Goal: Task Accomplishment & Management: Manage account settings

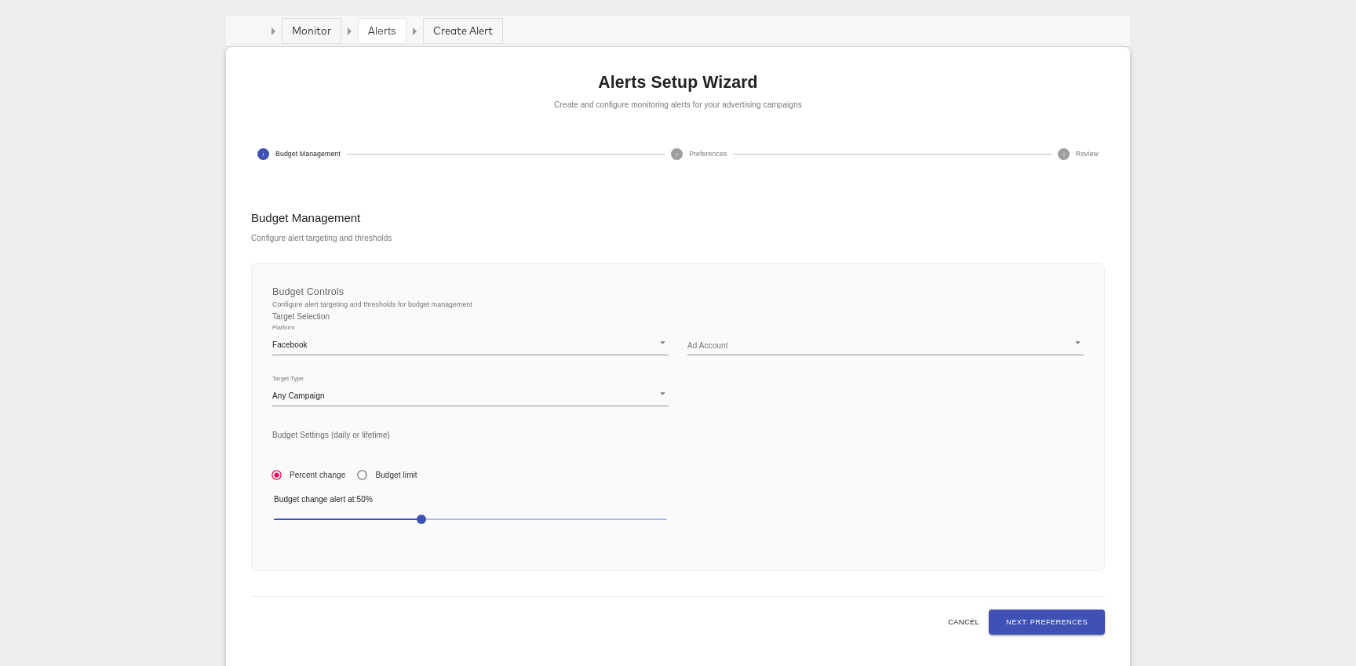
scroll to position [175, 0]
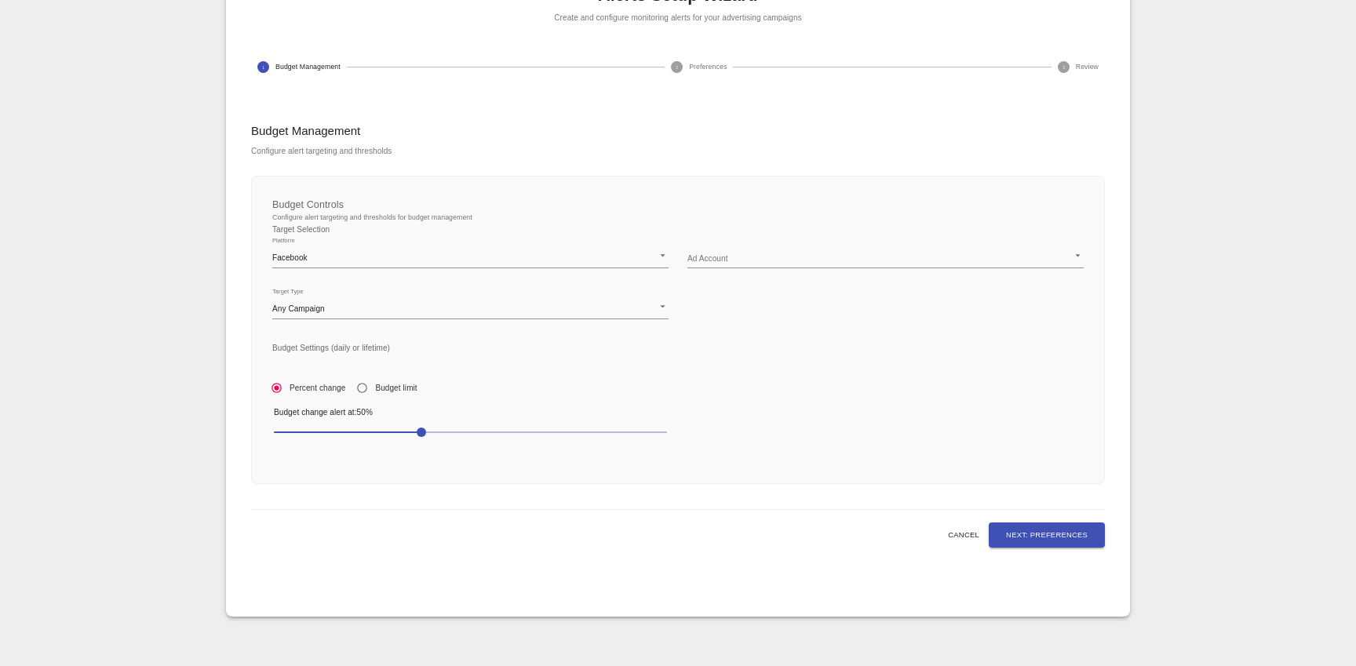
click at [526, 258] on body "Products Creative Reporting Feed Suite Accounts Roberts Company RR Dashboard Mo…" at bounding box center [678, 246] width 1356 height 842
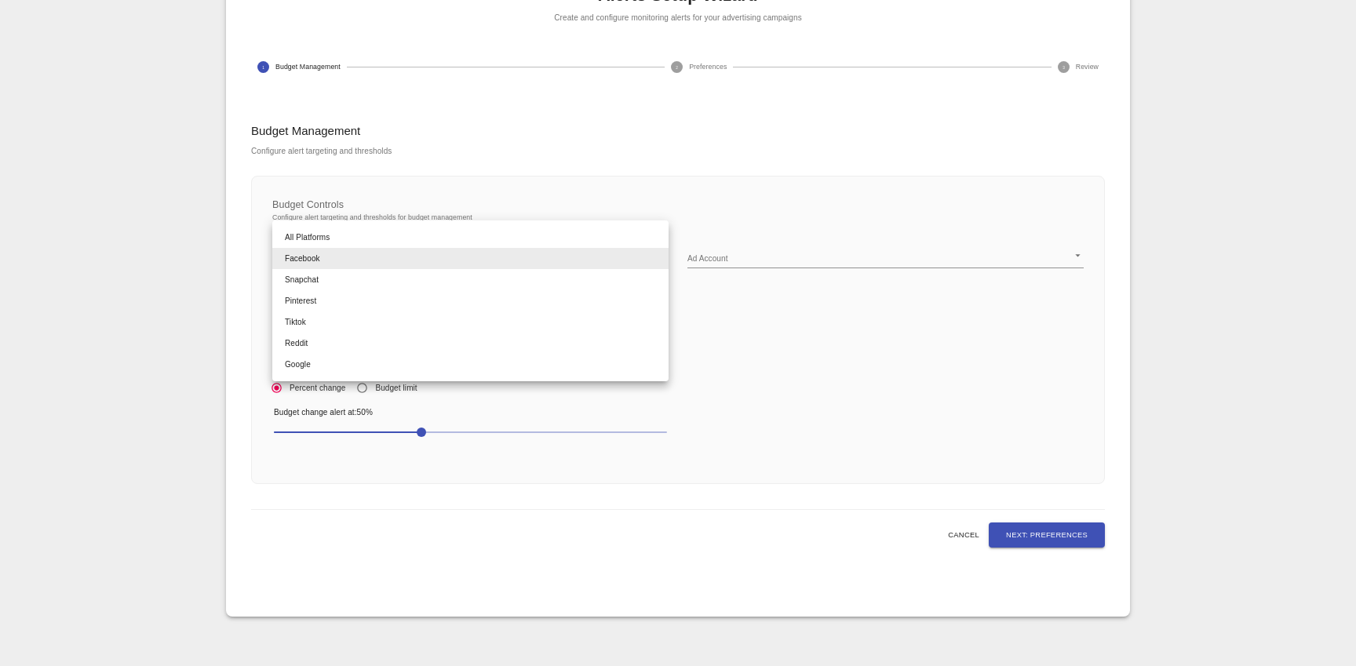
click at [731, 314] on div at bounding box center [678, 333] width 1356 height 666
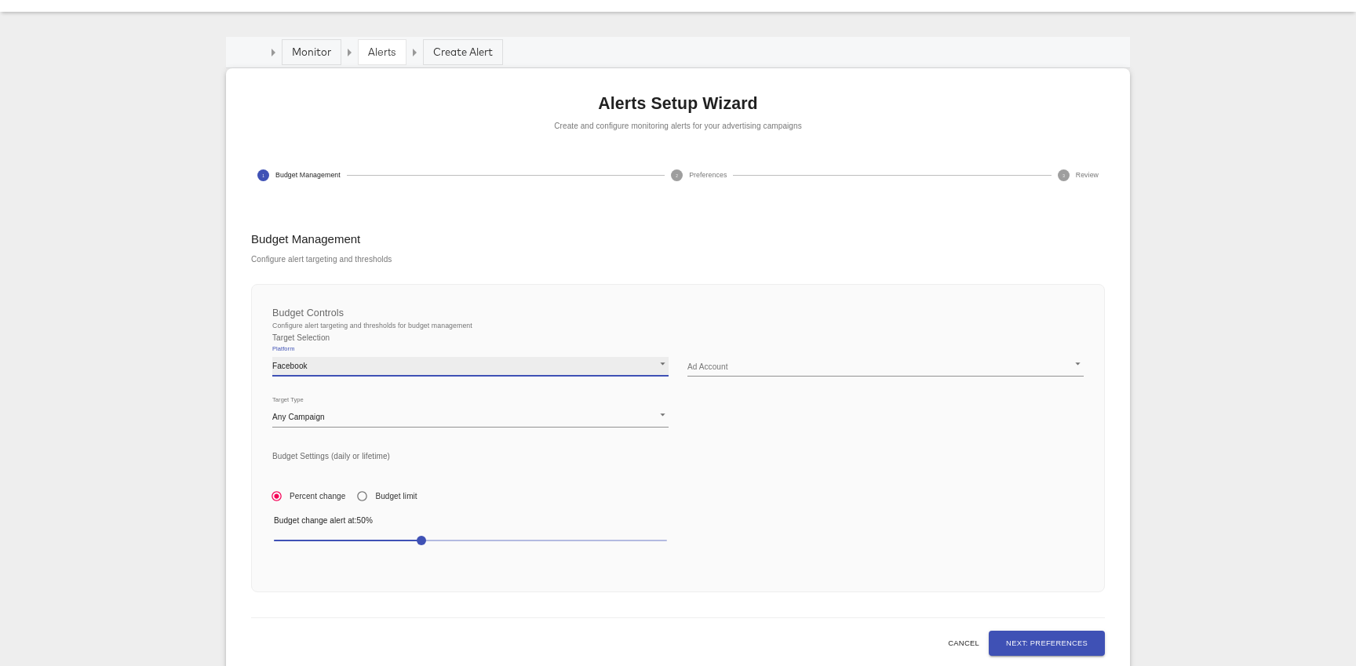
scroll to position [0, 0]
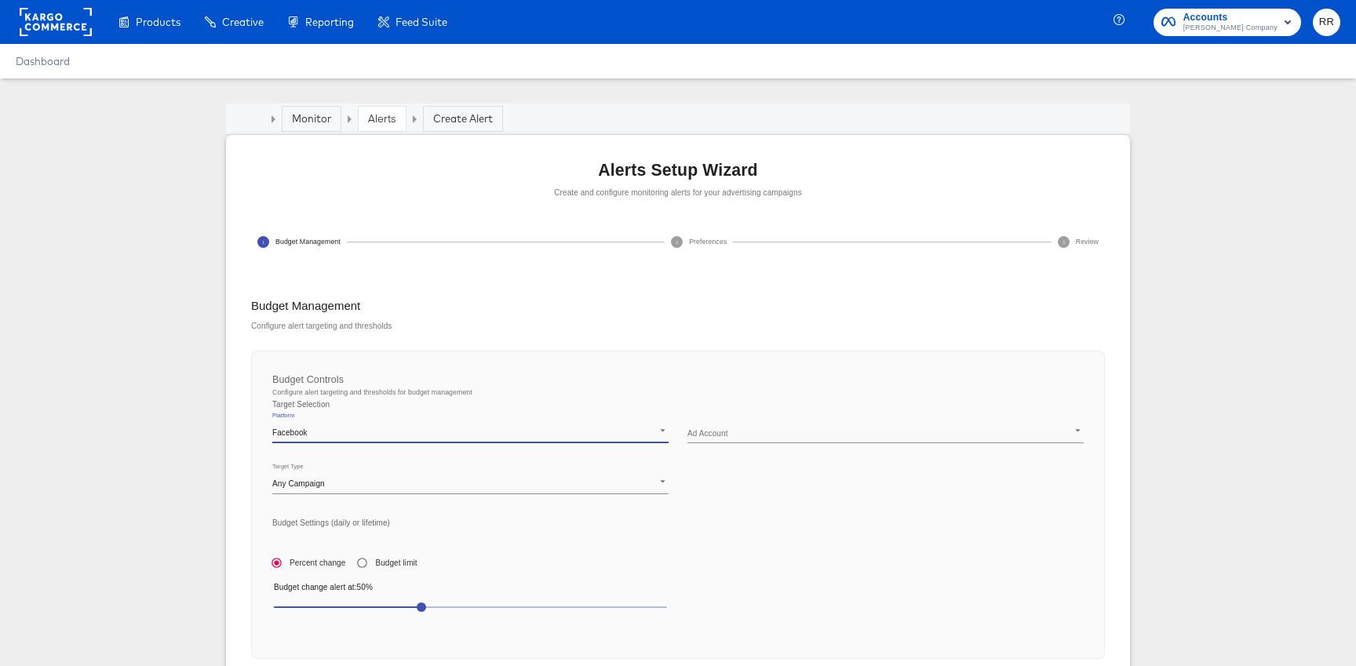
click at [389, 120] on link "Alerts" at bounding box center [382, 118] width 28 height 14
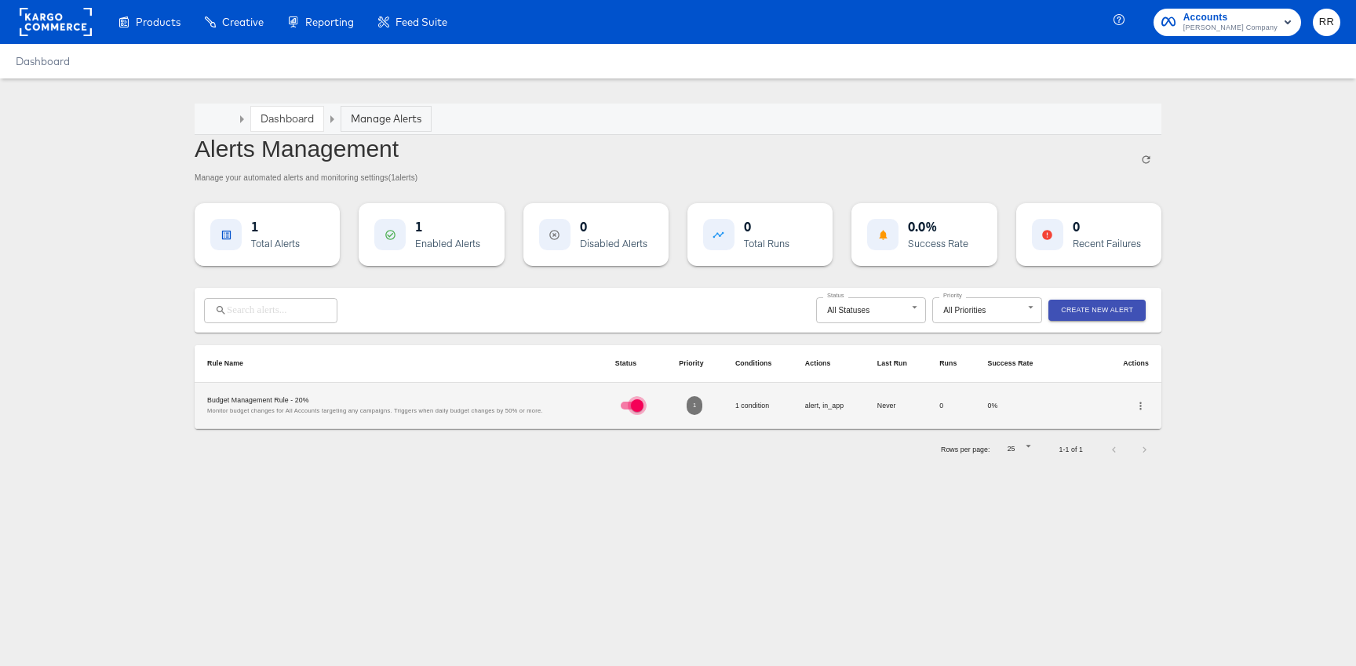
click at [635, 406] on input "checkbox" at bounding box center [637, 408] width 57 height 19
checkbox input "false"
click at [383, 121] on div "Manage Alerts" at bounding box center [386, 118] width 71 height 15
click at [279, 115] on link "Dashboard" at bounding box center [287, 118] width 53 height 14
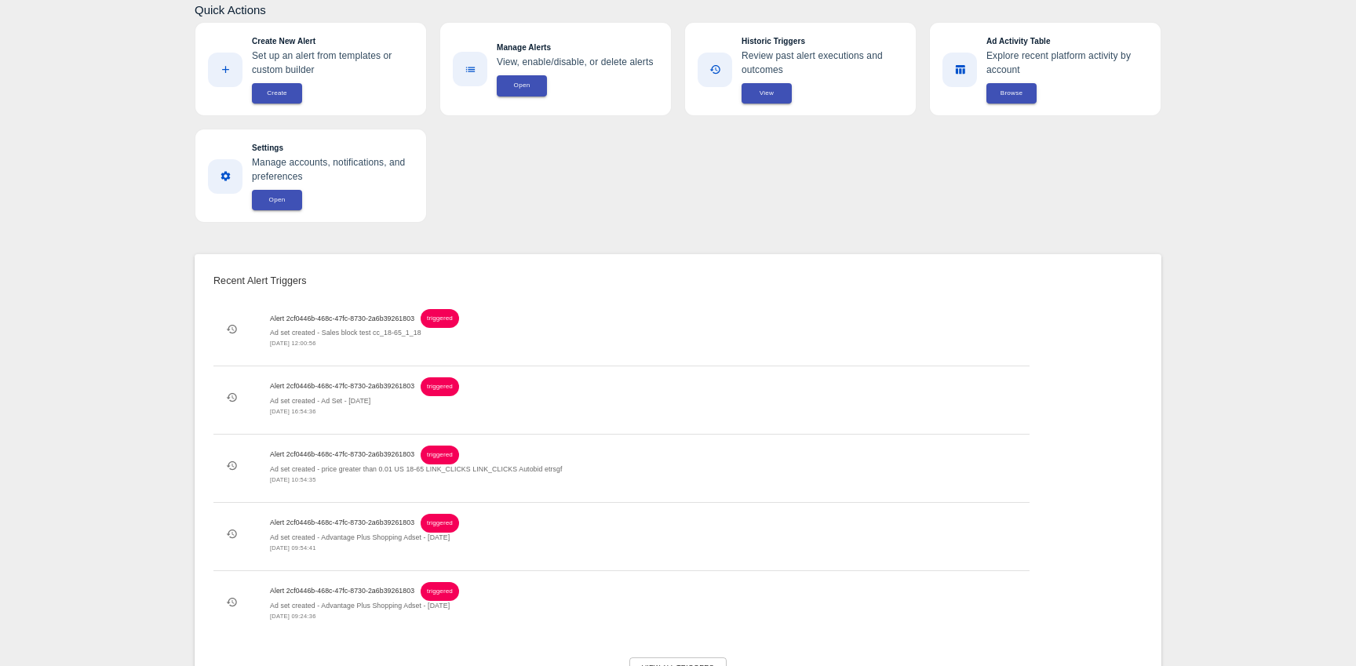
scroll to position [375, 0]
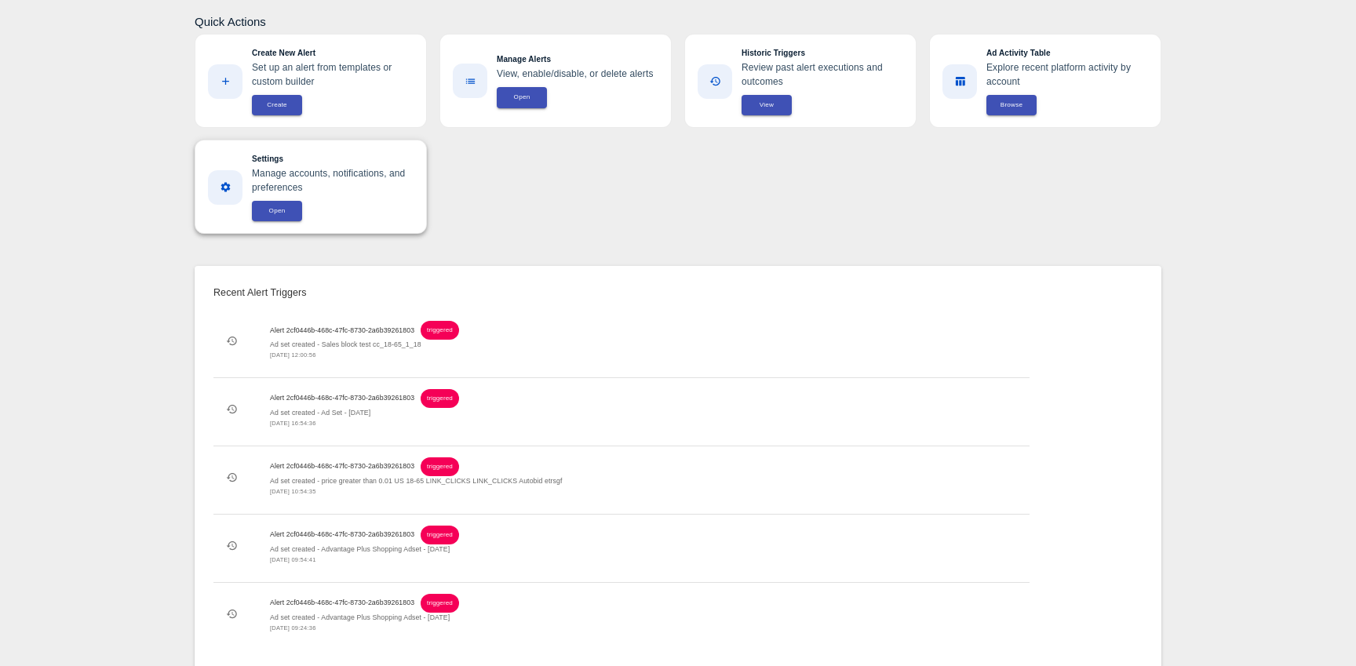
click at [275, 210] on span "Open" at bounding box center [276, 211] width 31 height 11
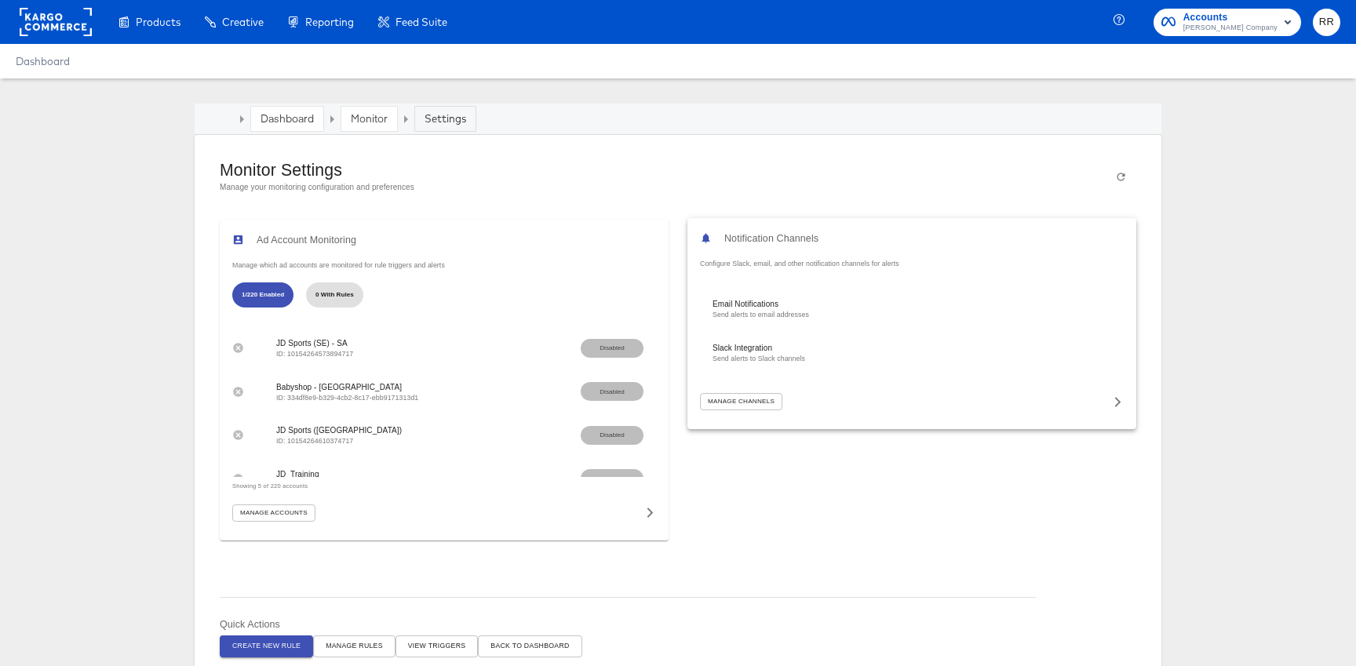
click at [744, 401] on span "Manage Channels" at bounding box center [741, 401] width 67 height 11
click at [269, 503] on button "Manage Accounts" at bounding box center [273, 511] width 83 height 17
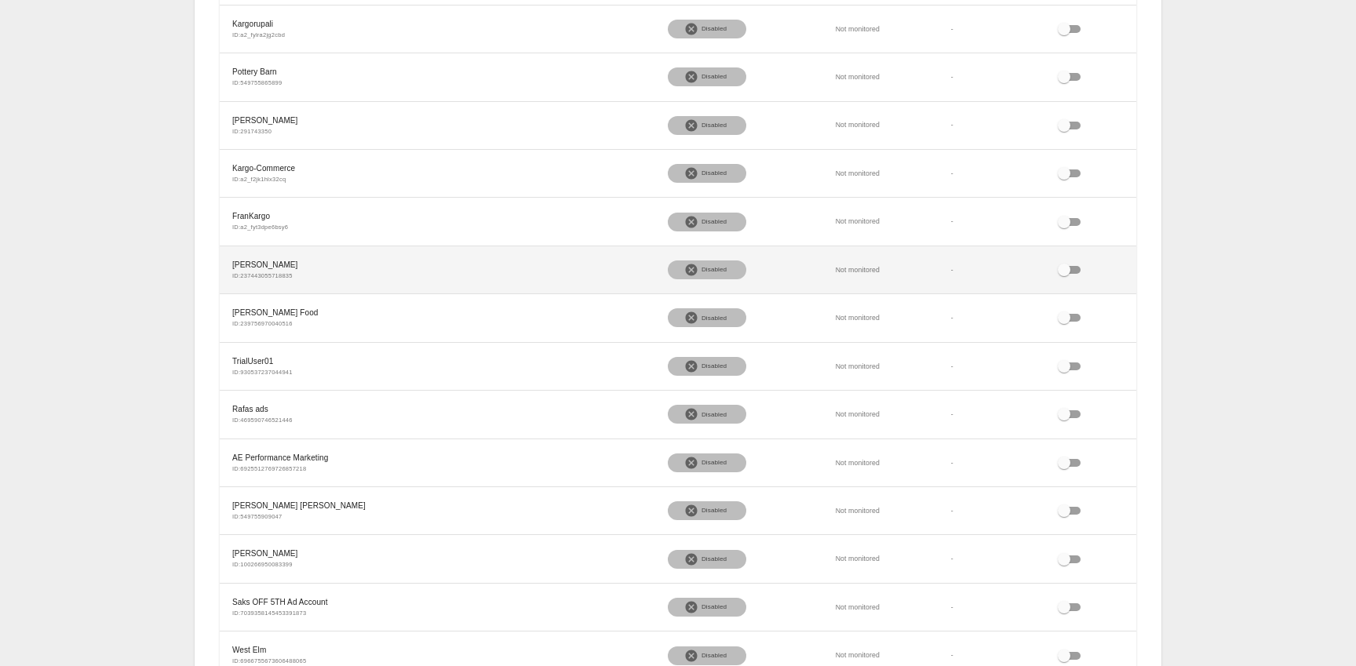
scroll to position [5093, 0]
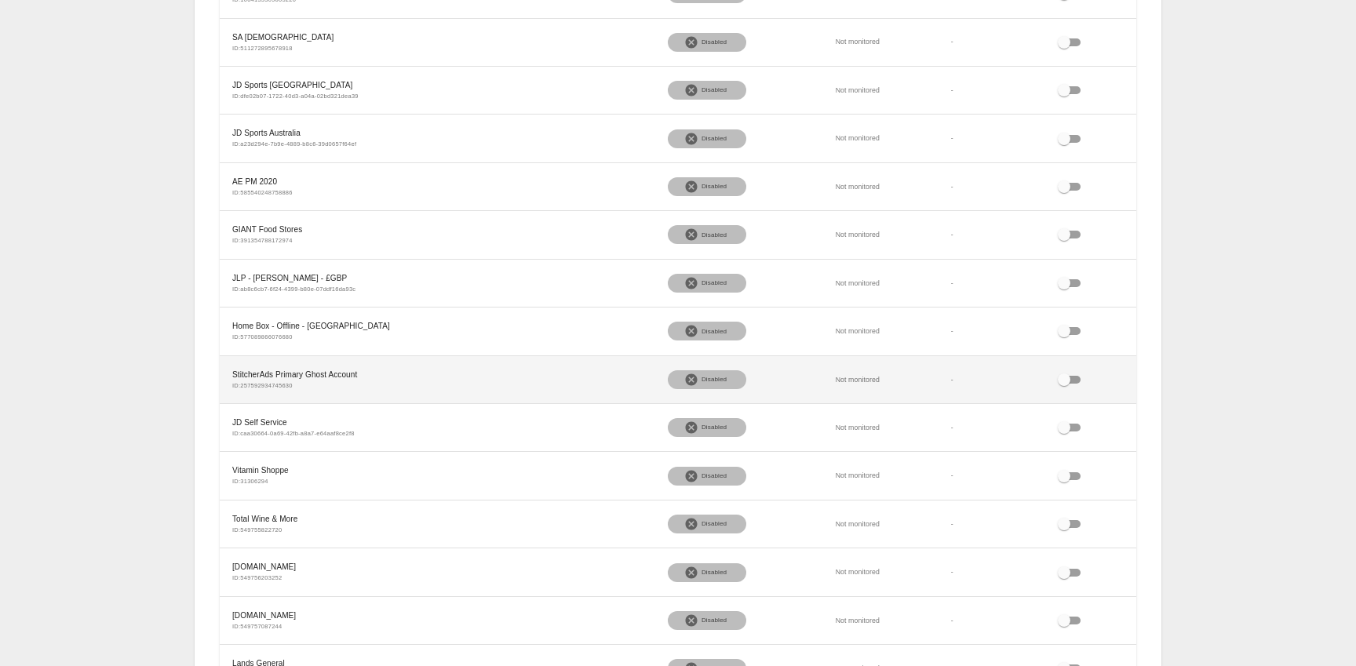
click at [1064, 374] on input "checkbox" at bounding box center [1064, 383] width 57 height 19
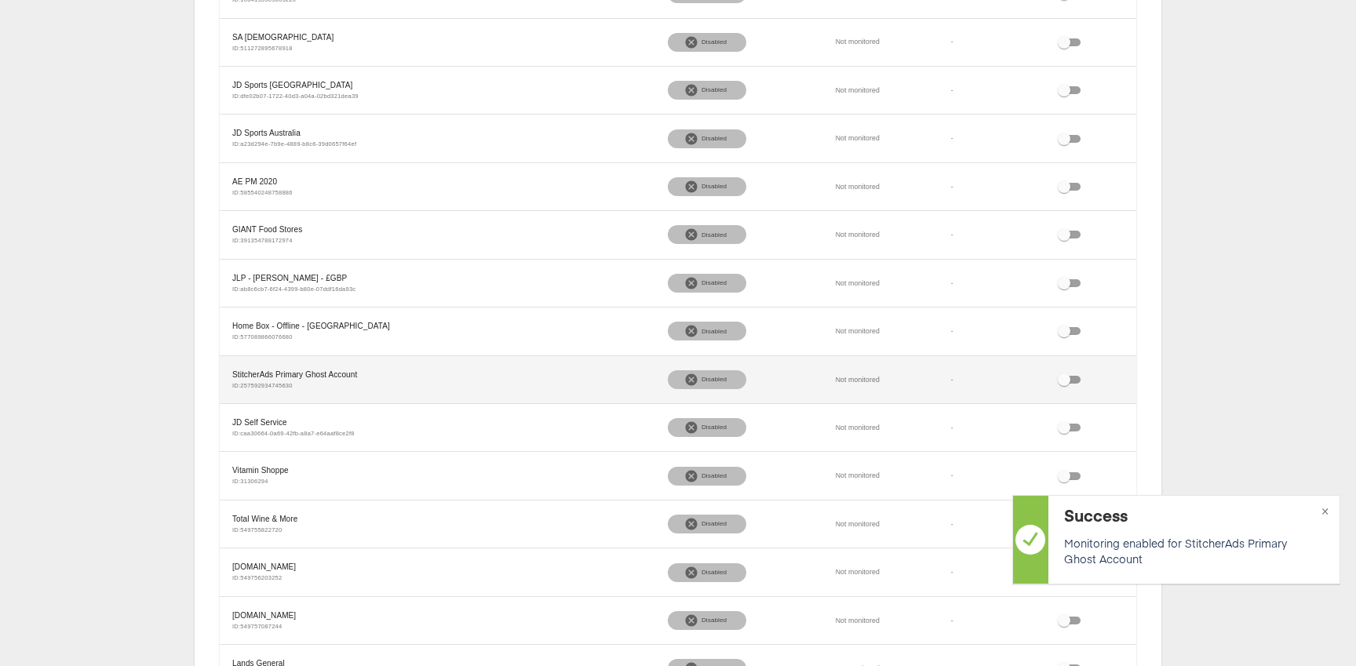
checkbox input "true"
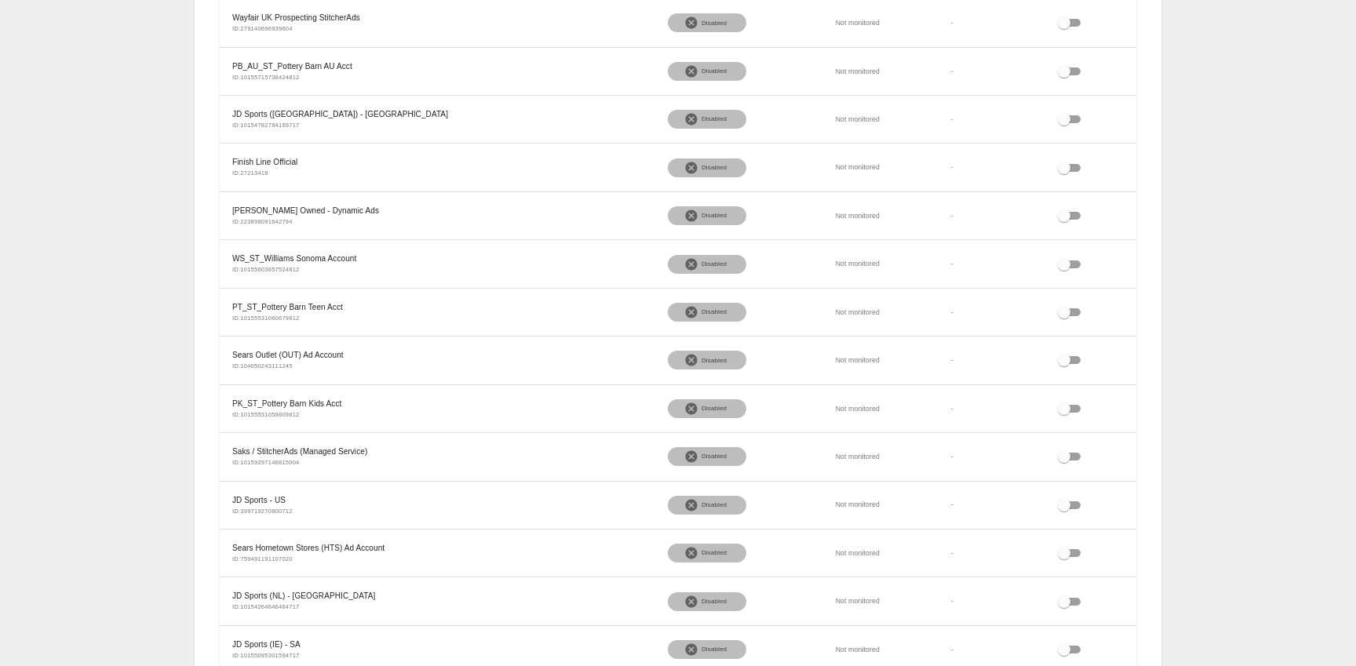
scroll to position [0, 0]
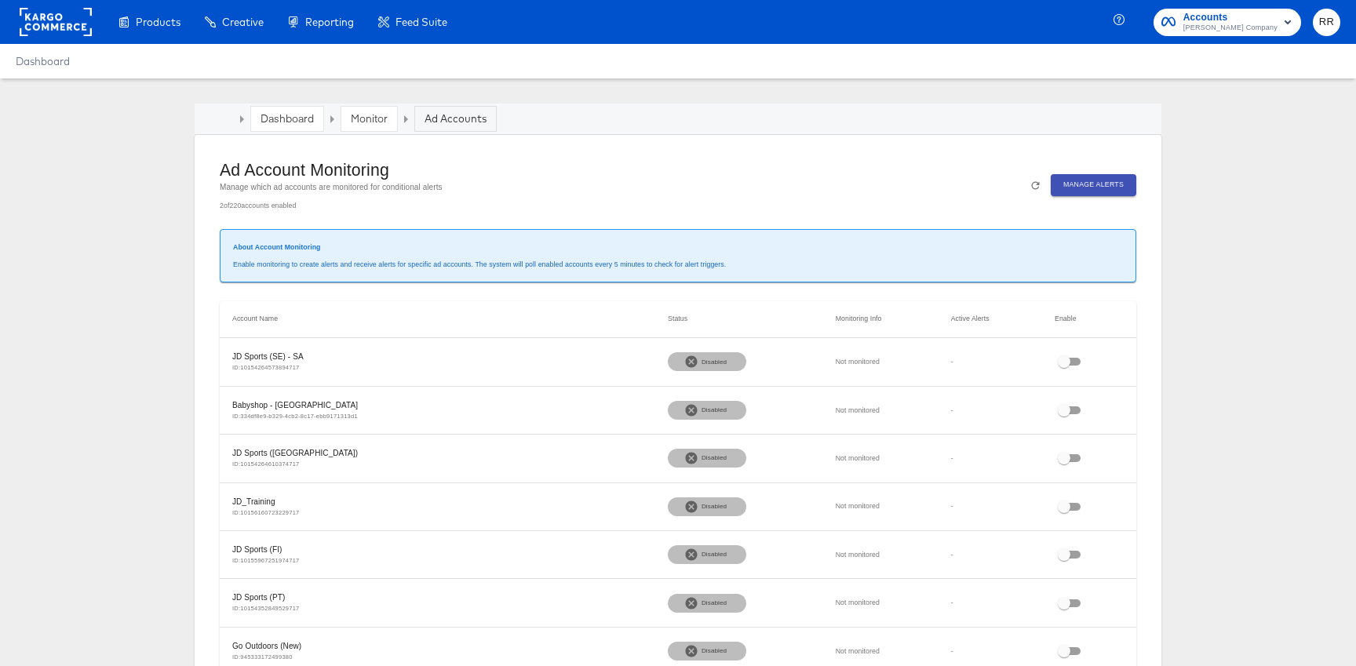
click at [370, 122] on link "Monitor" at bounding box center [369, 118] width 37 height 14
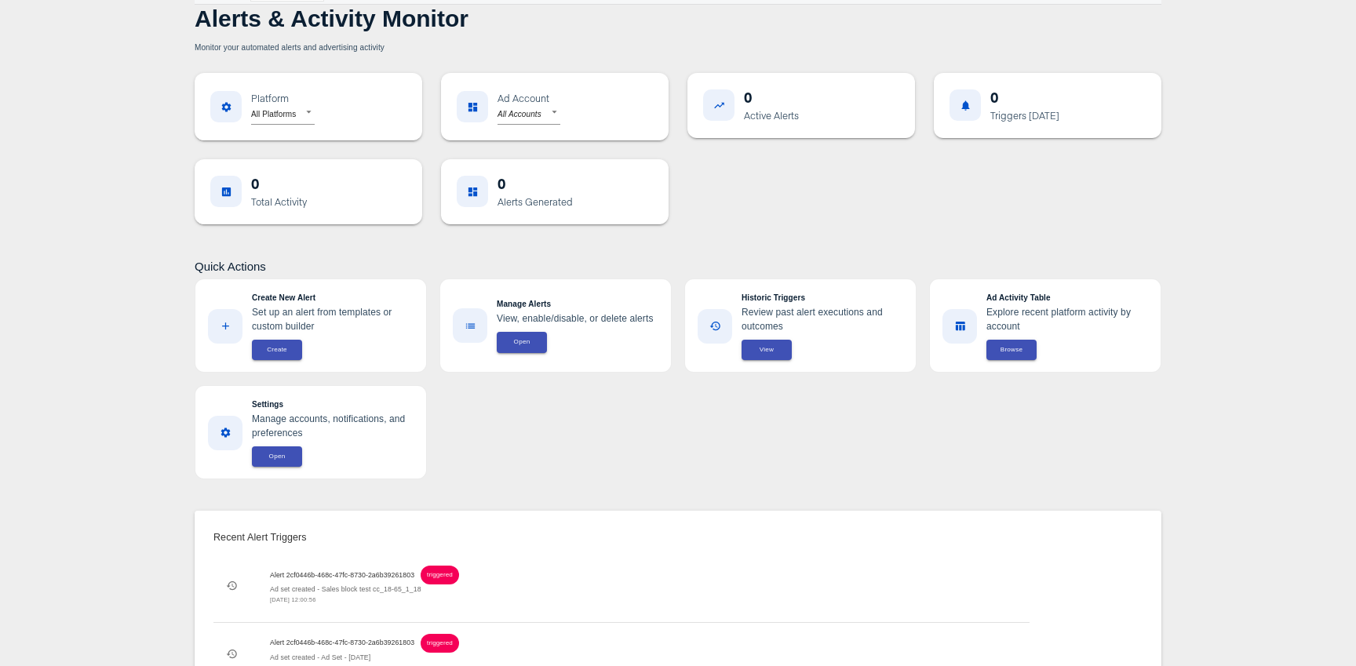
scroll to position [129, 0]
click at [768, 354] on span "View" at bounding box center [766, 350] width 31 height 11
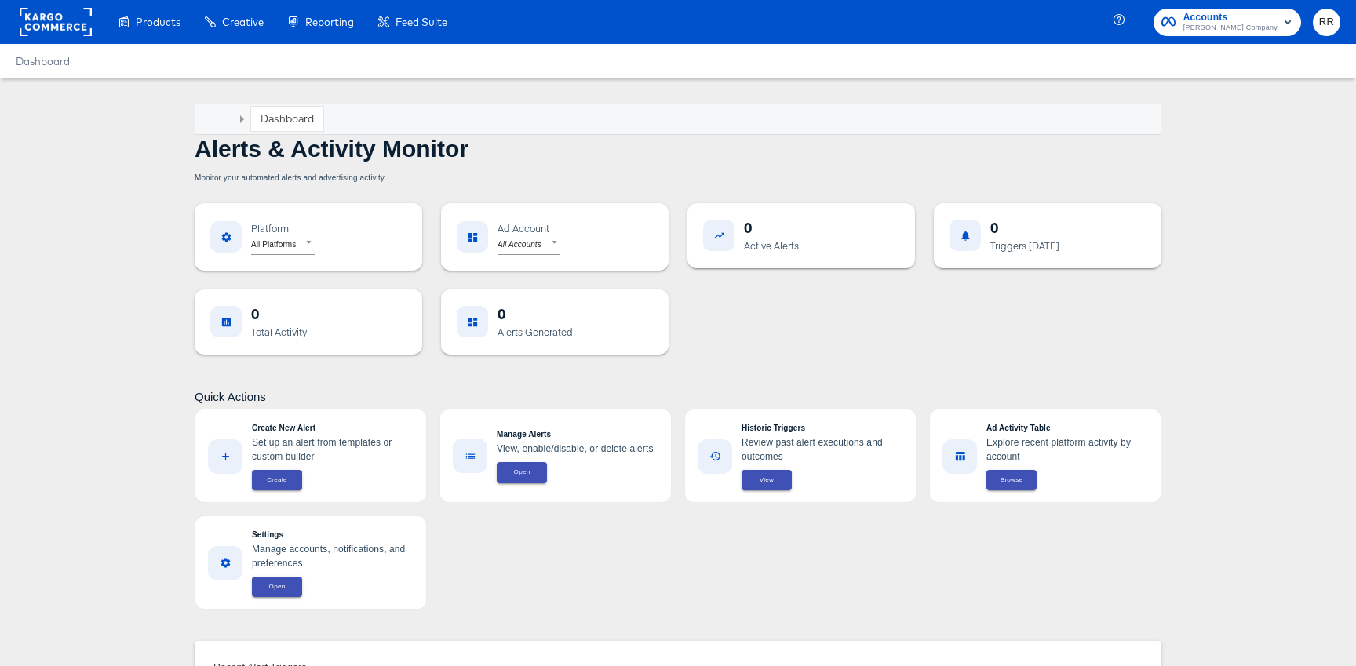
scroll to position [129, 0]
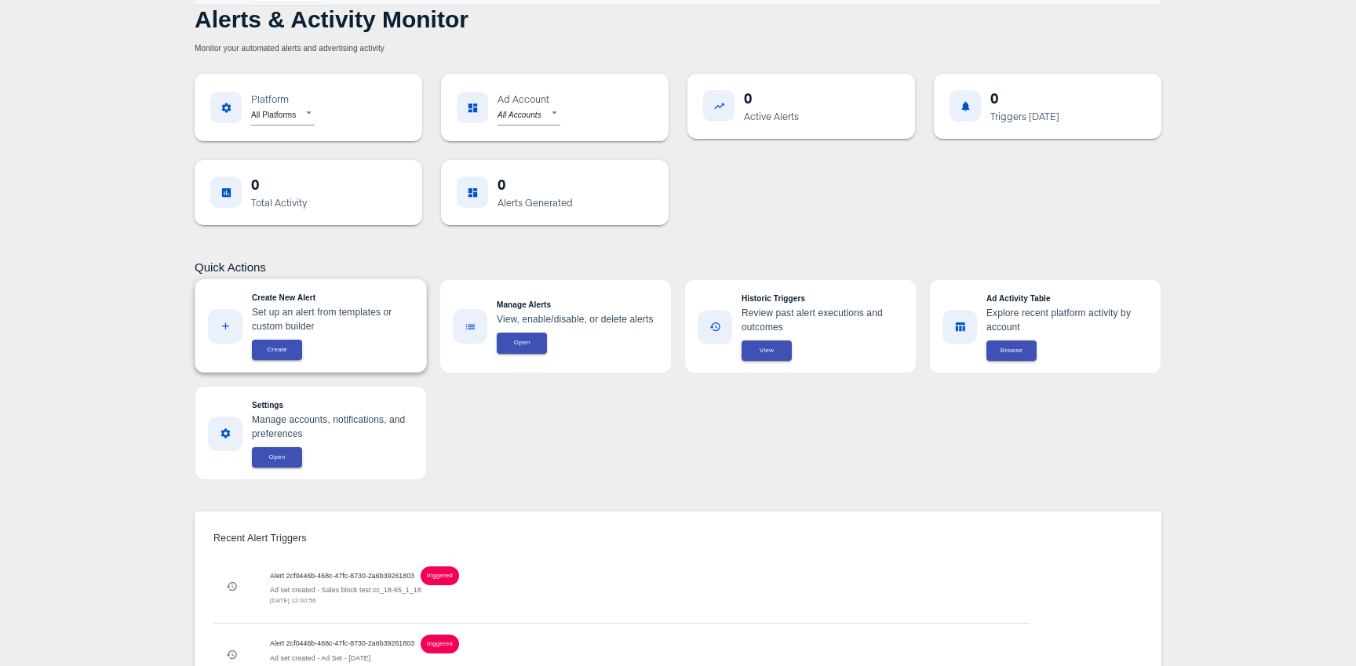
click at [279, 349] on span "Create" at bounding box center [276, 350] width 31 height 11
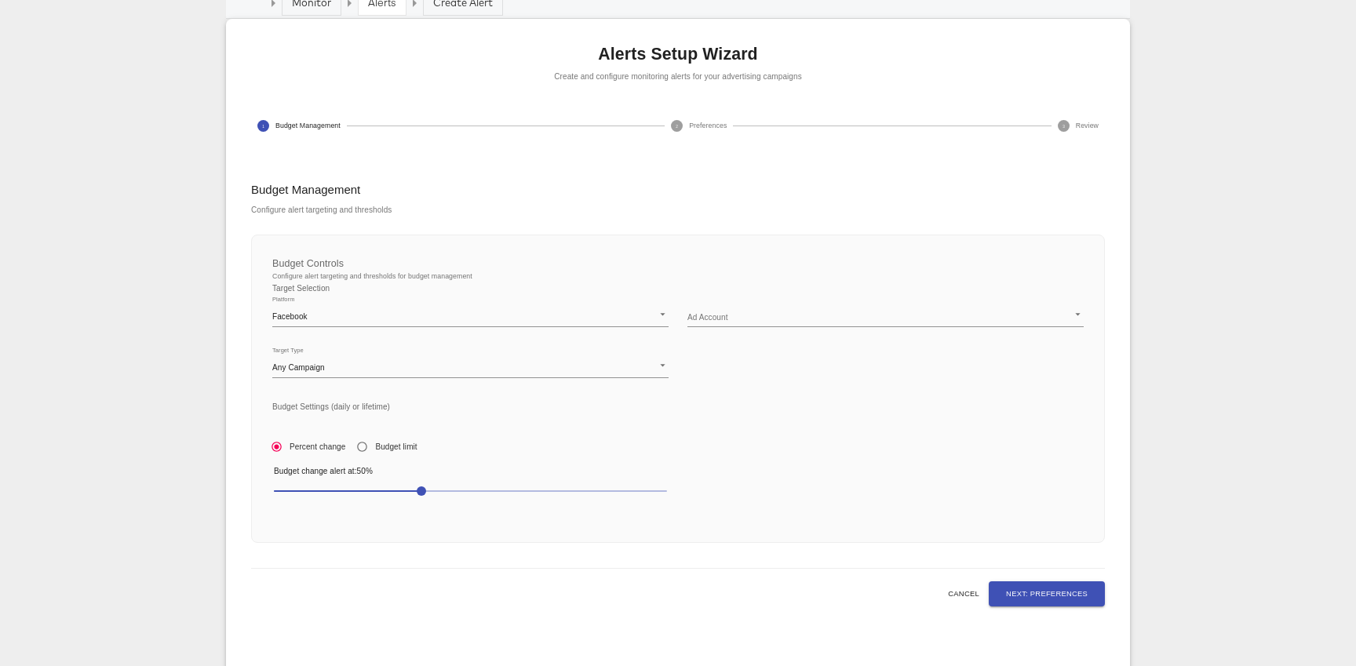
scroll to position [127, 0]
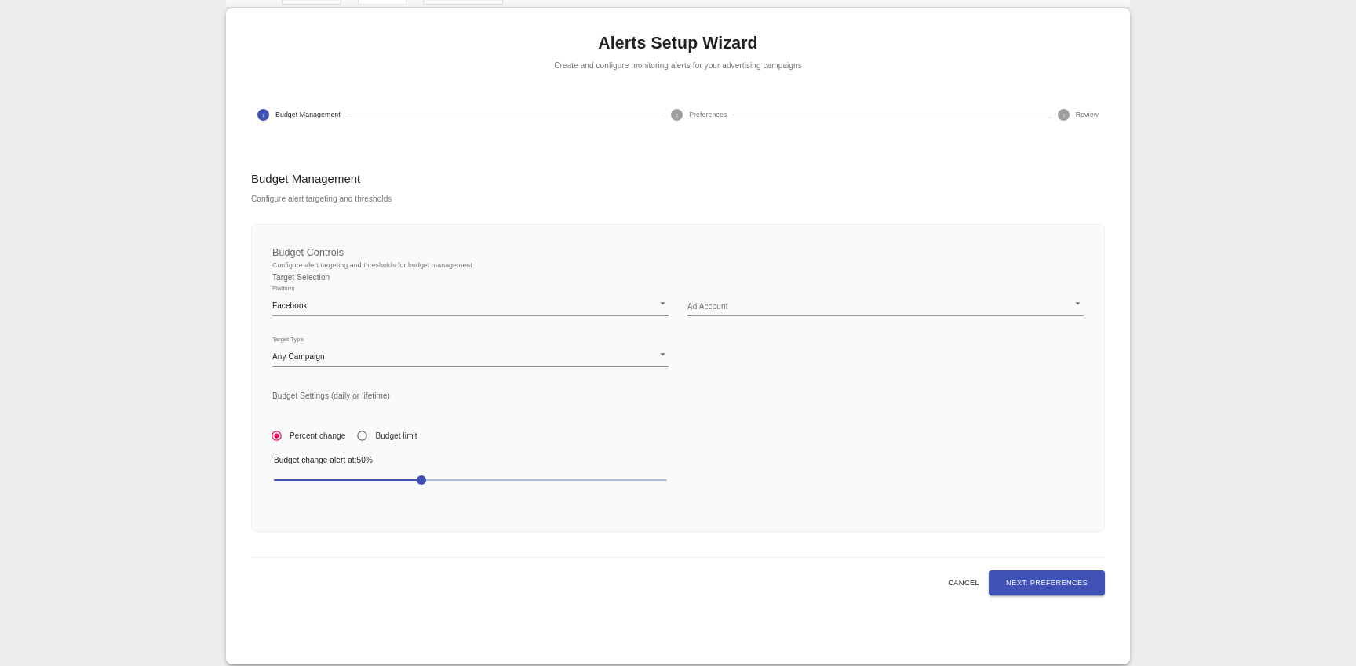
click at [773, 301] on body "Products Products Product Catalogs Enhance Your Product Catalog, Map Them to Pu…" at bounding box center [678, 294] width 1356 height 842
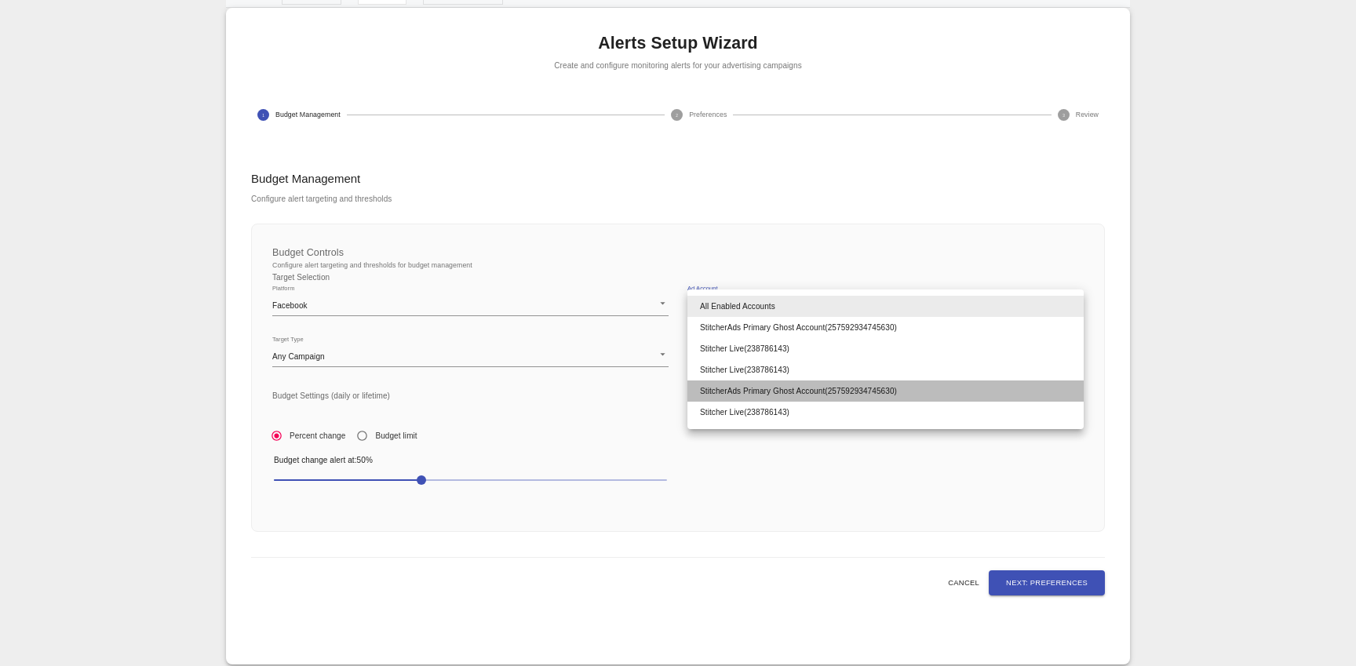
click at [780, 396] on li "StitcherAds Primary Ghost Account ( 257592934745630 )" at bounding box center [885, 391] width 396 height 21
type input "257592934745630"
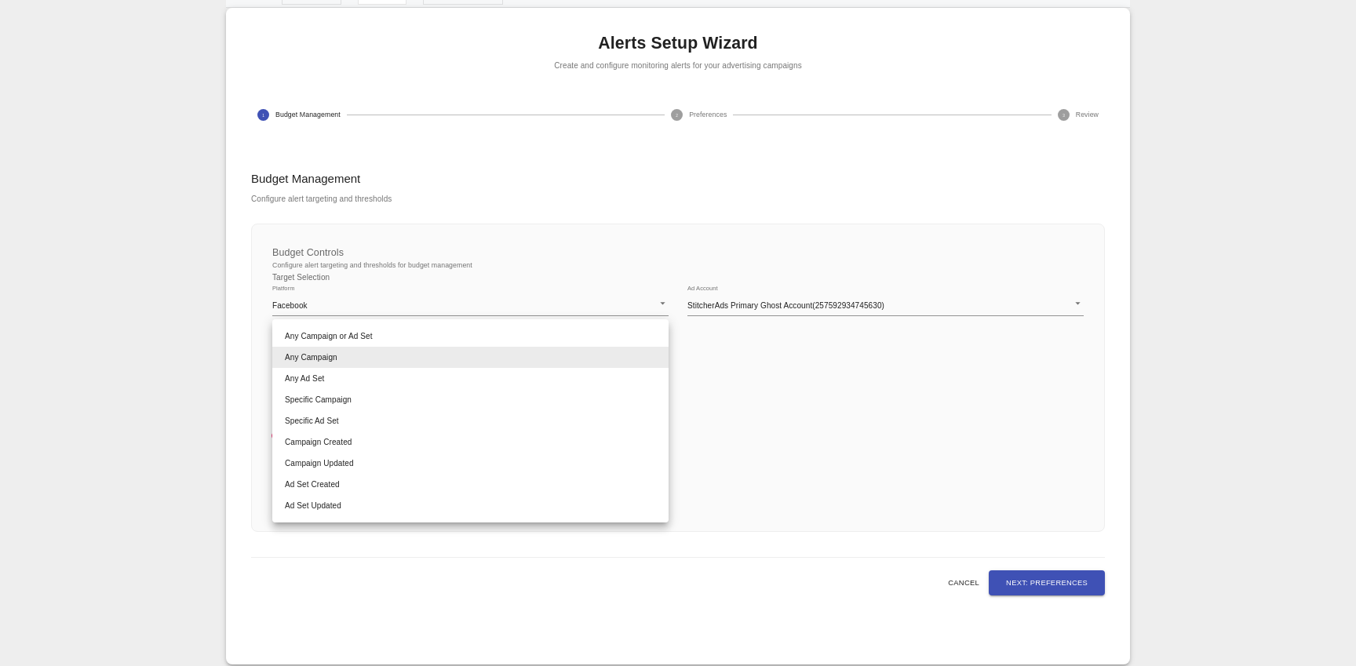
click at [389, 349] on body "Products Products Product Catalogs Enhance Your Product Catalog, Map Them to Pu…" at bounding box center [678, 294] width 1356 height 842
click at [407, 326] on li "Any Campaign or Ad Set" at bounding box center [470, 336] width 396 height 21
type input "any"
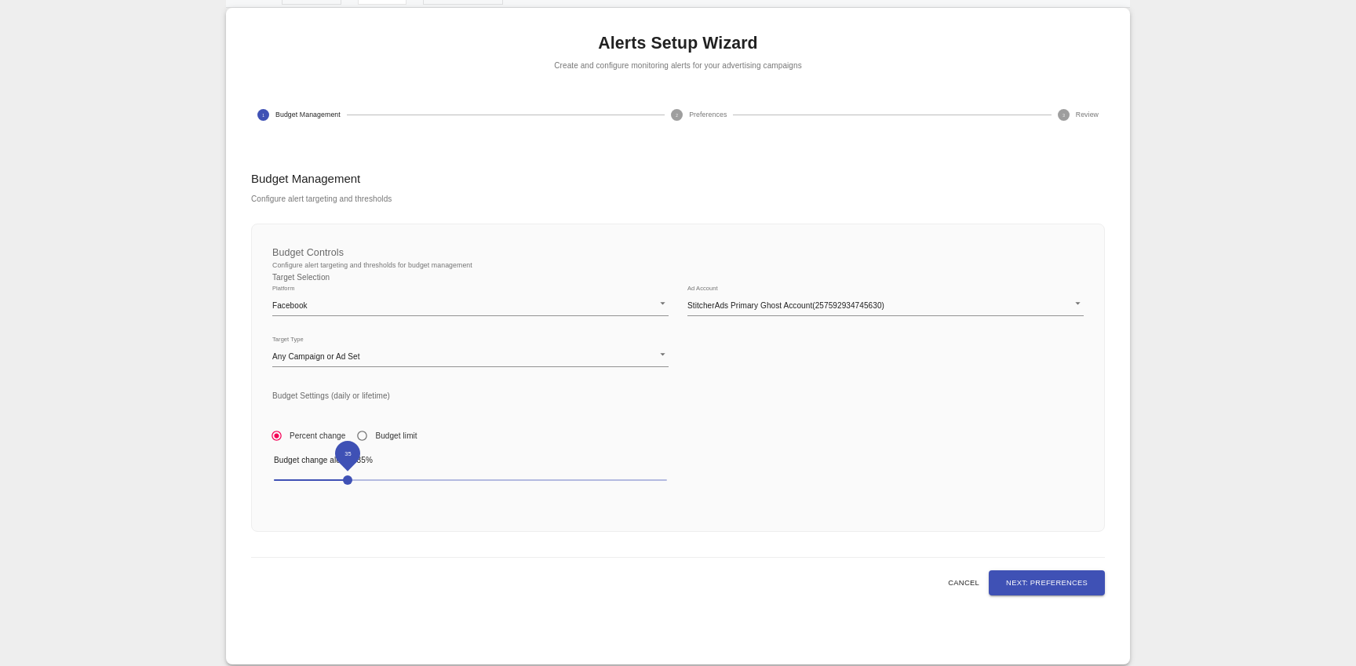
drag, startPoint x: 417, startPoint y: 479, endPoint x: 345, endPoint y: 481, distance: 71.5
click at [345, 481] on span "35" at bounding box center [347, 480] width 9 height 9
click at [1017, 578] on span "Next: Preferences" at bounding box center [1047, 583] width 82 height 13
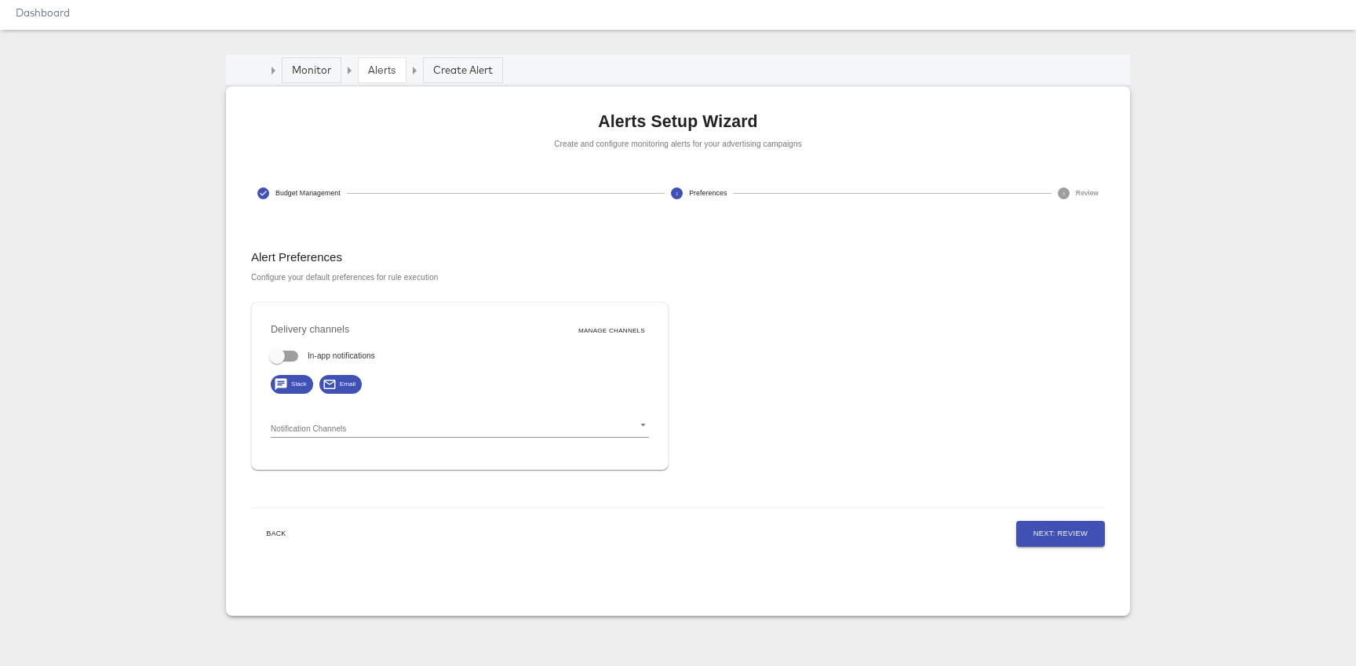
scroll to position [49, 0]
click at [271, 354] on input "In-app notifications" at bounding box center [276, 360] width 89 height 30
checkbox input "true"
click at [285, 384] on span "Slack" at bounding box center [299, 384] width 28 height 9
click at [290, 388] on div "Slack" at bounding box center [292, 384] width 42 height 19
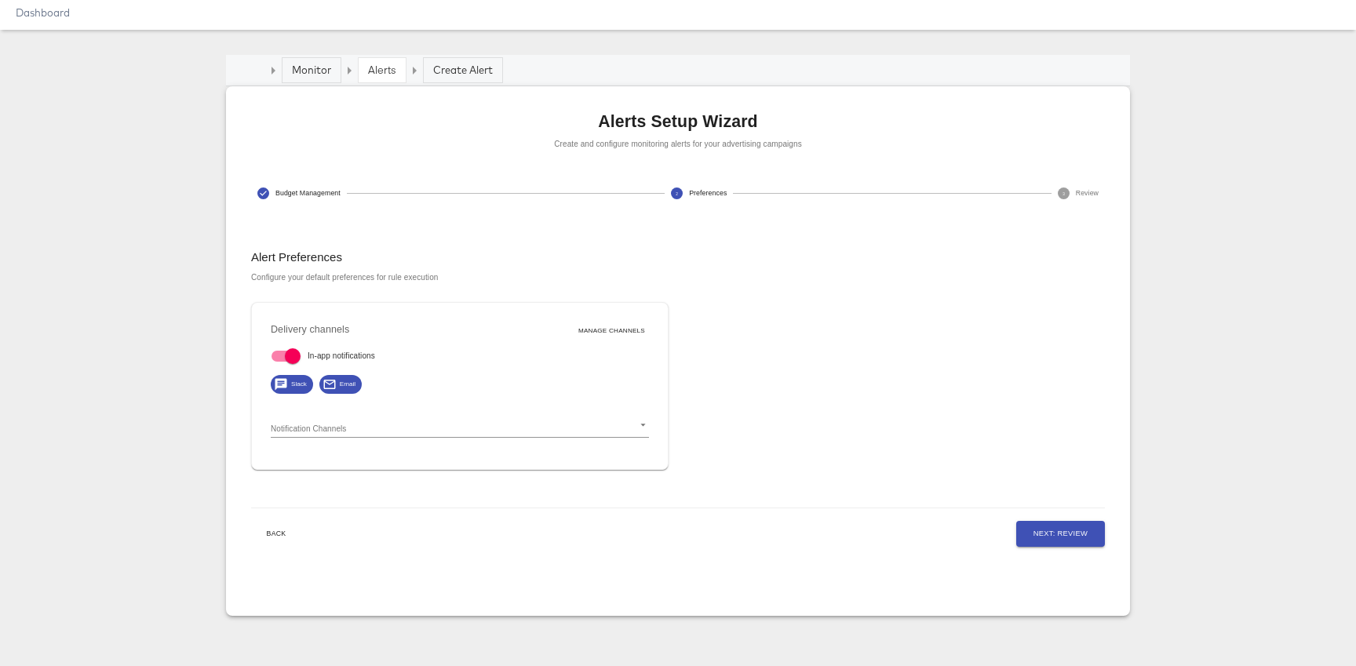
click at [307, 427] on body "Products Products Product Catalogs Enhance Your Product Catalog, Map Them to Pu…" at bounding box center [678, 308] width 1356 height 715
click at [293, 462] on input "checkbox" at bounding box center [296, 468] width 26 height 26
checkbox input "true"
type input "495b2ab7-0476-41a7-89e6-7d0ed48b6c27"
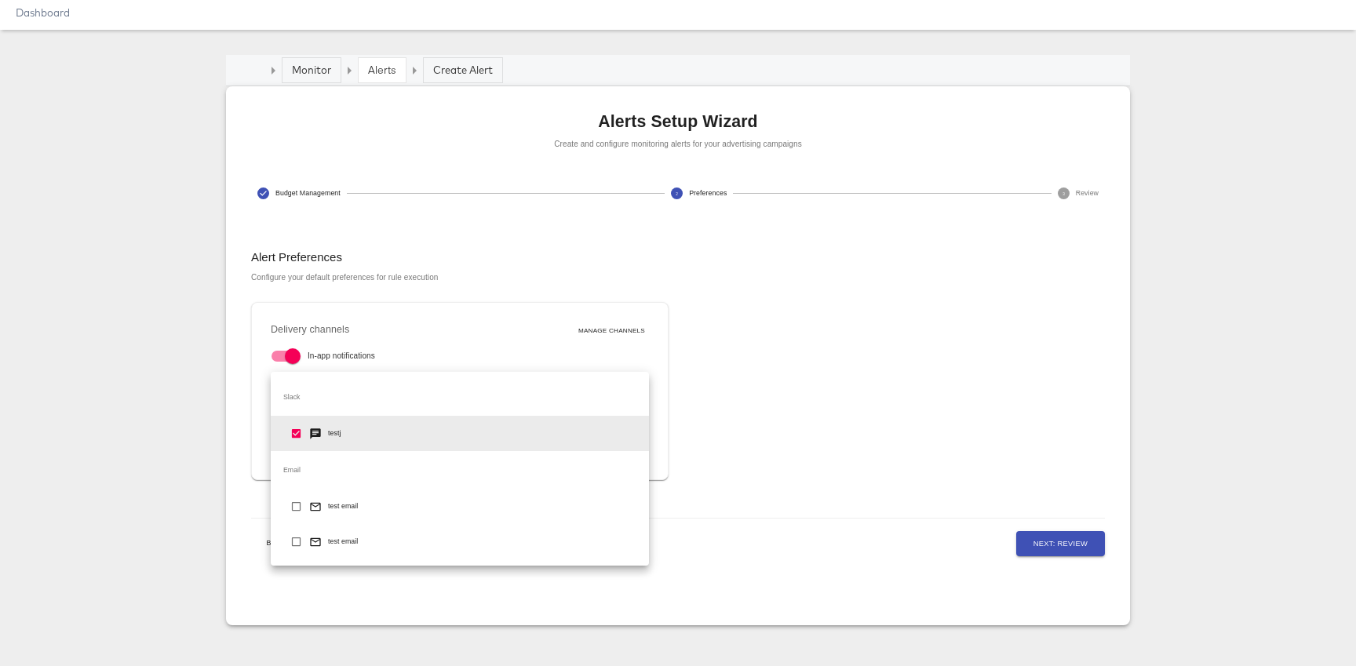
click at [303, 508] on input "checkbox" at bounding box center [296, 510] width 26 height 26
checkbox input "true"
type input "495b2ab7-0476-41a7-89e6-7d0ed48b6c27,9953d6a6-af8e-469a-b404-86ff777921cd"
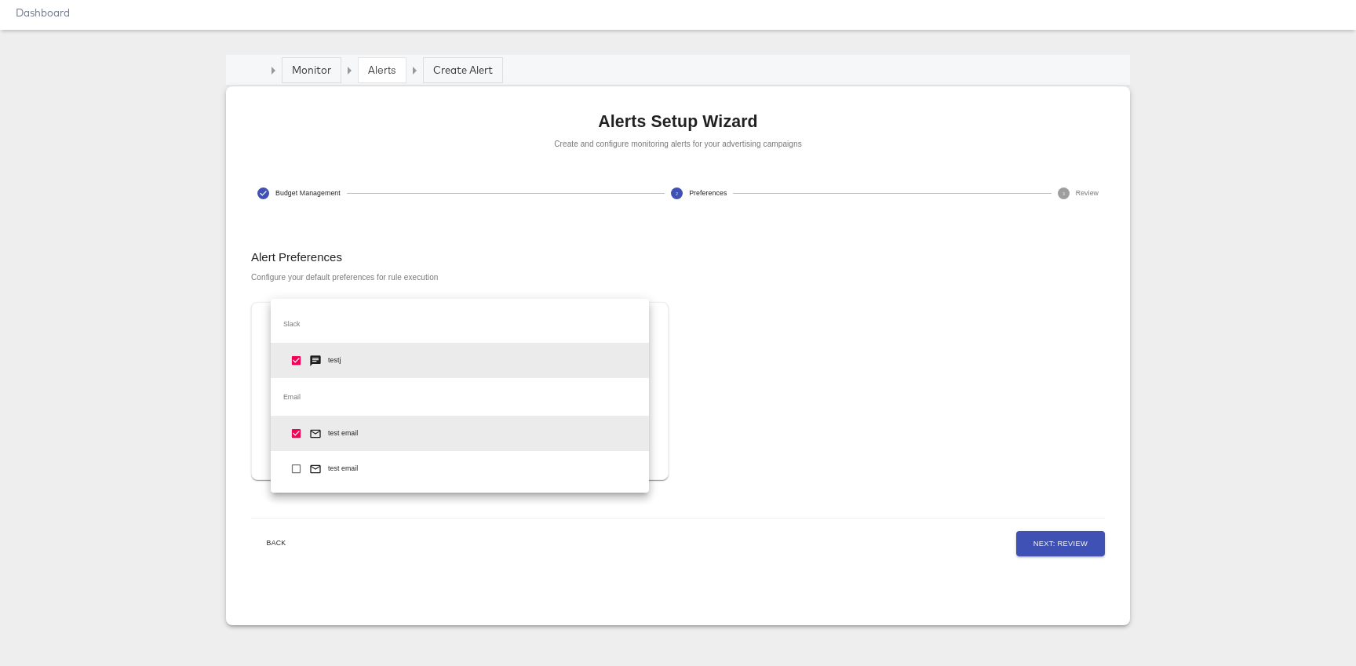
click at [1037, 506] on div at bounding box center [678, 333] width 1356 height 666
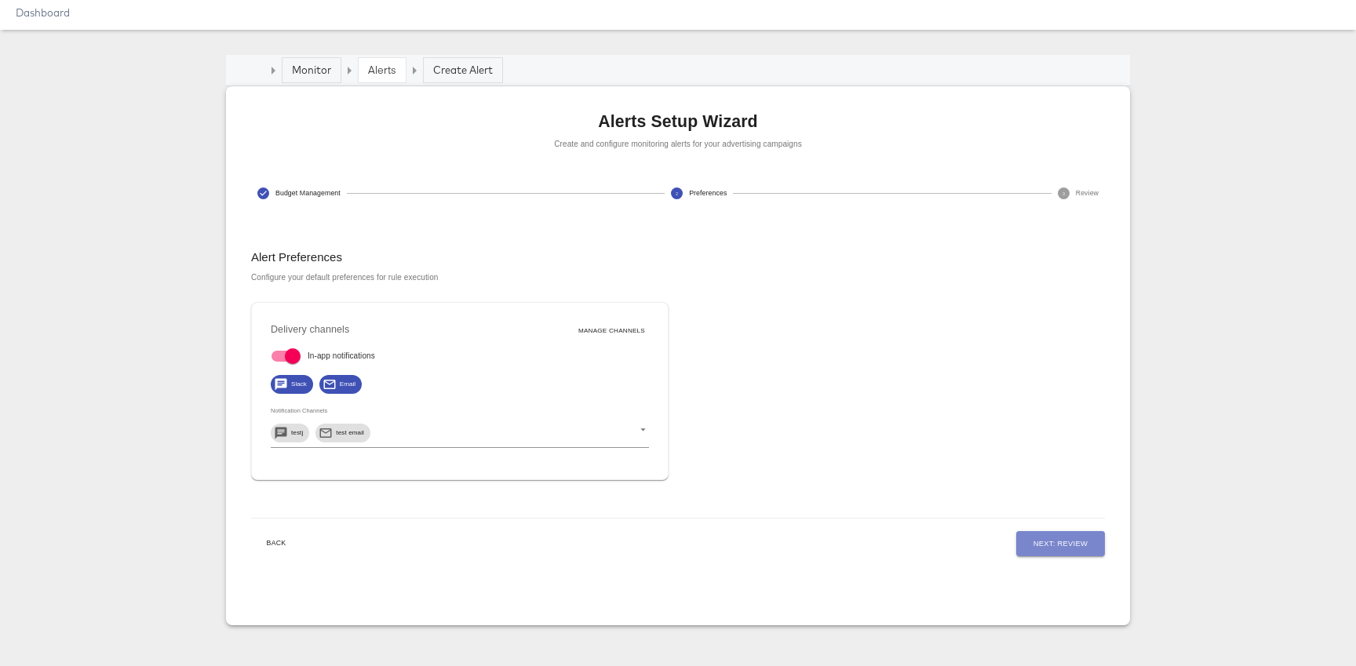
click at [1034, 538] on span "Next: Review" at bounding box center [1061, 544] width 54 height 13
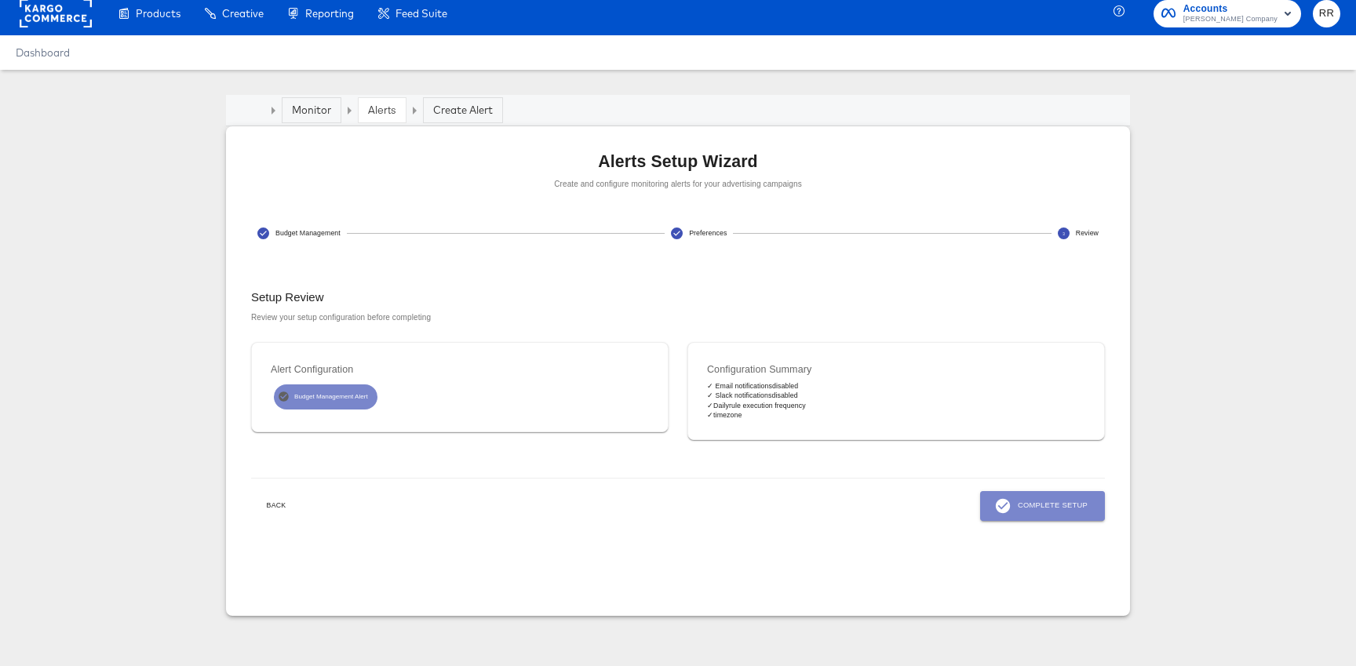
click at [1037, 490] on div "Back Complete Setup" at bounding box center [678, 506] width 854 height 56
click at [1049, 512] on span "Complete Setup" at bounding box center [1042, 506] width 90 height 17
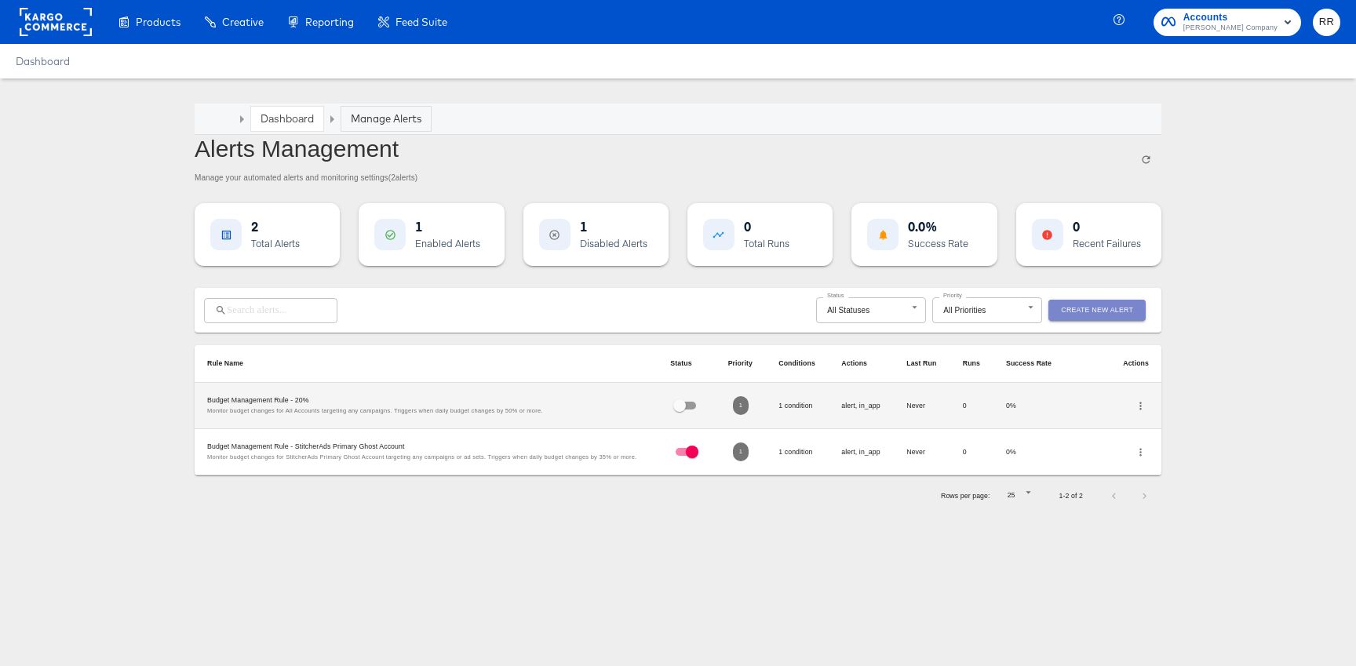
click at [1070, 314] on span "Create New Alert" at bounding box center [1097, 310] width 72 height 12
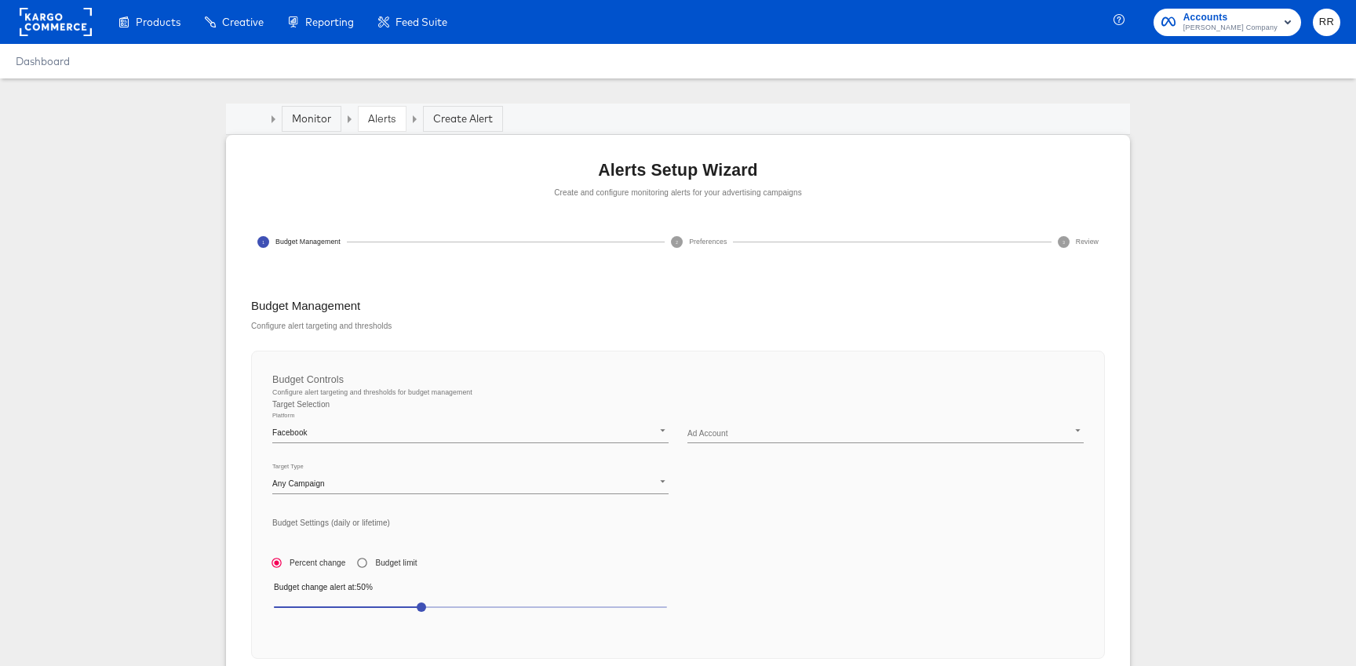
click at [749, 432] on body "Products Products Product Catalogs Enhance Your Product Catalog, Map Them to Pu…" at bounding box center [678, 421] width 1356 height 842
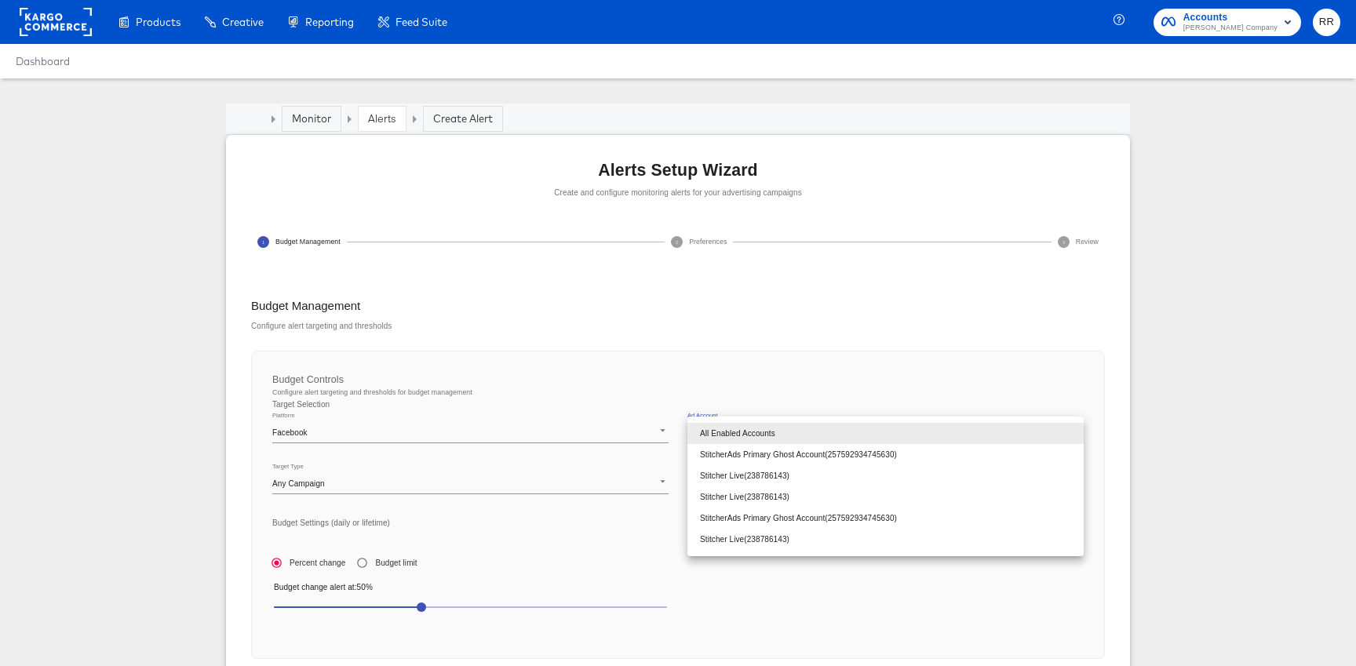
click at [757, 537] on li "Stitcher Live ( 238786143 )" at bounding box center [885, 539] width 396 height 21
type input "238786143"
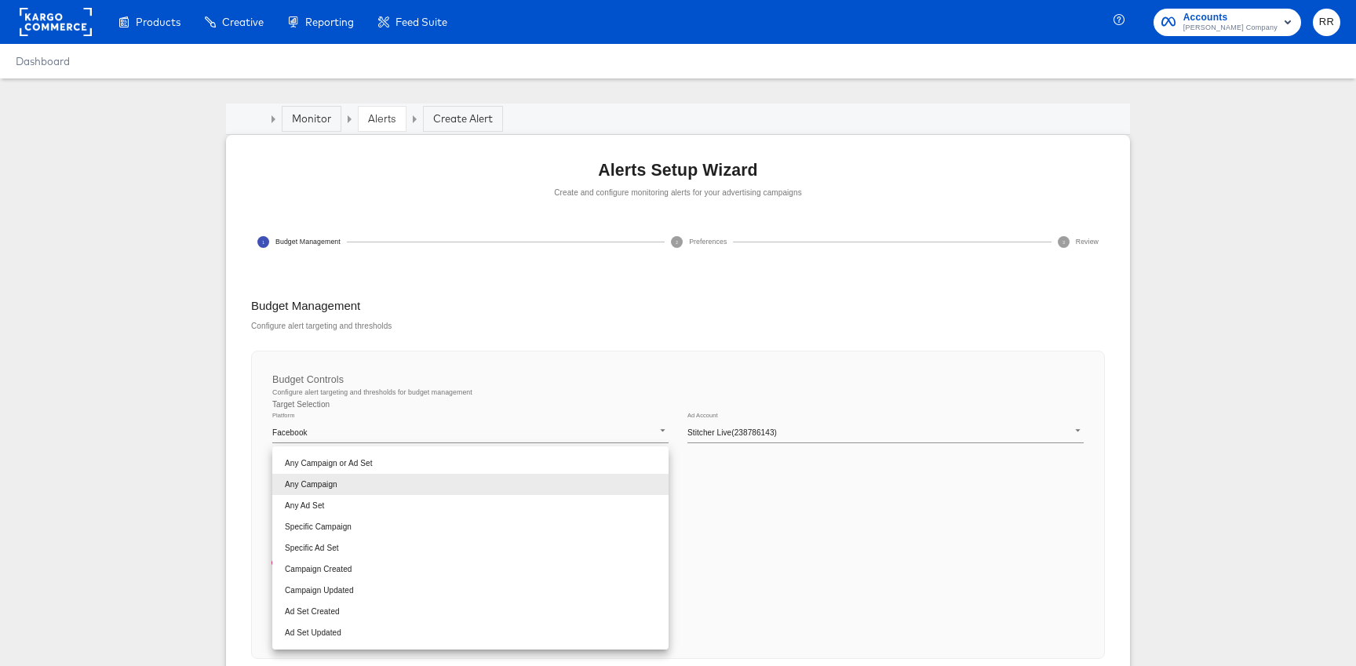
click at [403, 480] on body "Products Products Product Catalogs Enhance Your Product Catalog, Map Them to Pu…" at bounding box center [678, 421] width 1356 height 842
click at [327, 461] on li "Any Campaign or Ad Set" at bounding box center [470, 463] width 396 height 21
type input "any"
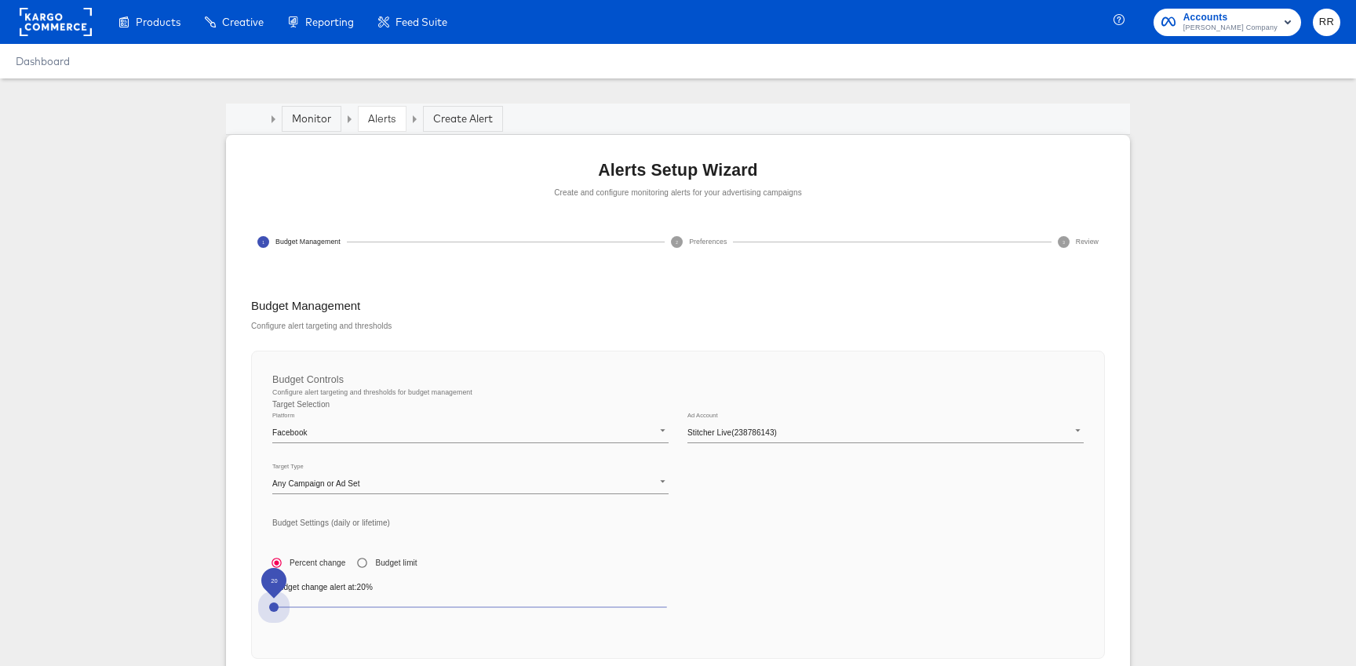
drag, startPoint x: 418, startPoint y: 606, endPoint x: 250, endPoint y: 606, distance: 167.9
click at [250, 606] on div "Alerts Setup Wizard Create and configure monitoring alerts for your advertising…" at bounding box center [678, 463] width 904 height 657
click at [720, 563] on div "Platform Facebook facebook Ad Account Stitcher Live ( 238786143 ) 238786143 Tar…" at bounding box center [678, 518] width 830 height 232
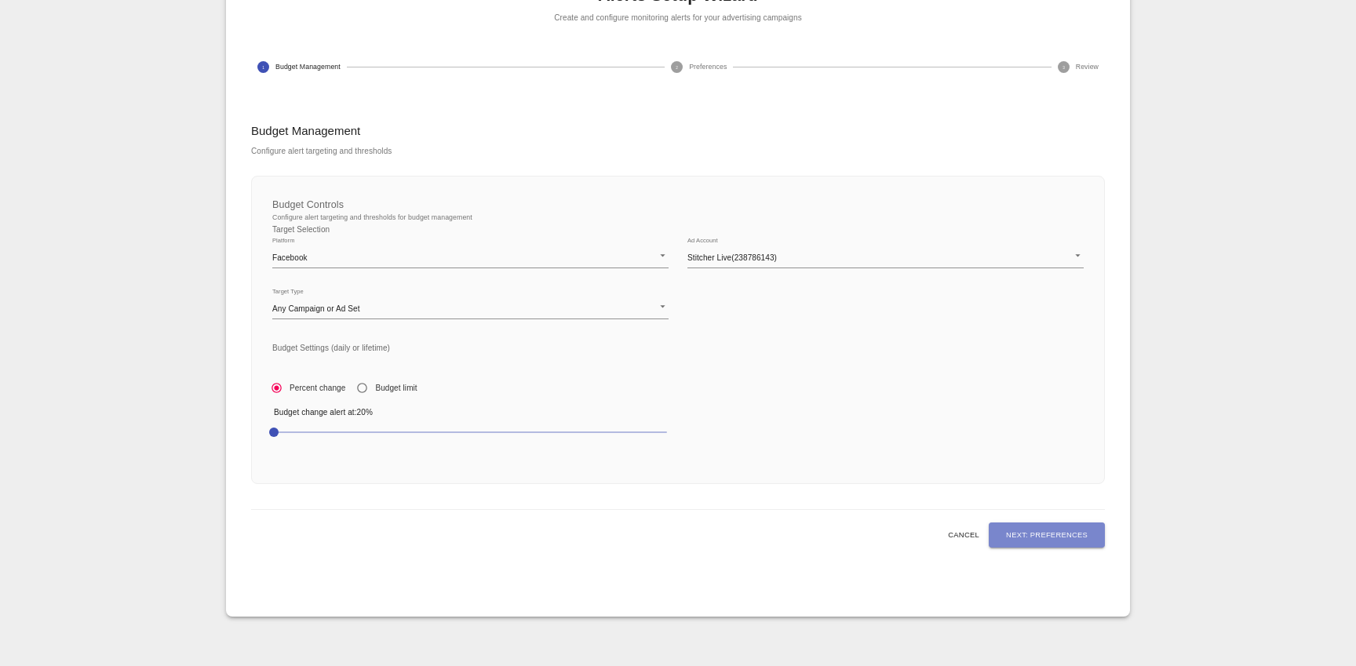
click at [1064, 525] on button "Next: Preferences" at bounding box center [1047, 535] width 116 height 25
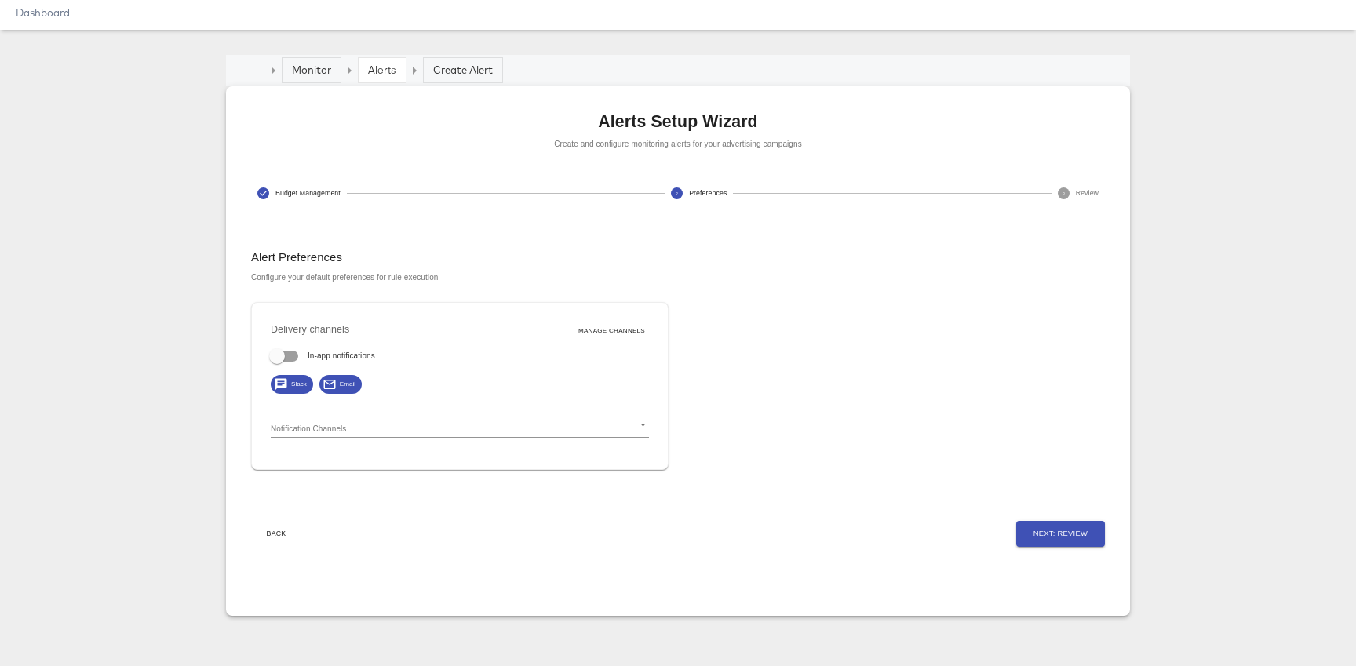
click at [280, 362] on input "In-app notifications" at bounding box center [276, 360] width 89 height 30
checkbox input "true"
click at [306, 423] on body "Products Products Product Catalogs Enhance Your Product Catalog, Map Them to Pu…" at bounding box center [678, 308] width 1356 height 715
click at [299, 458] on input "checkbox" at bounding box center [296, 468] width 26 height 26
checkbox input "true"
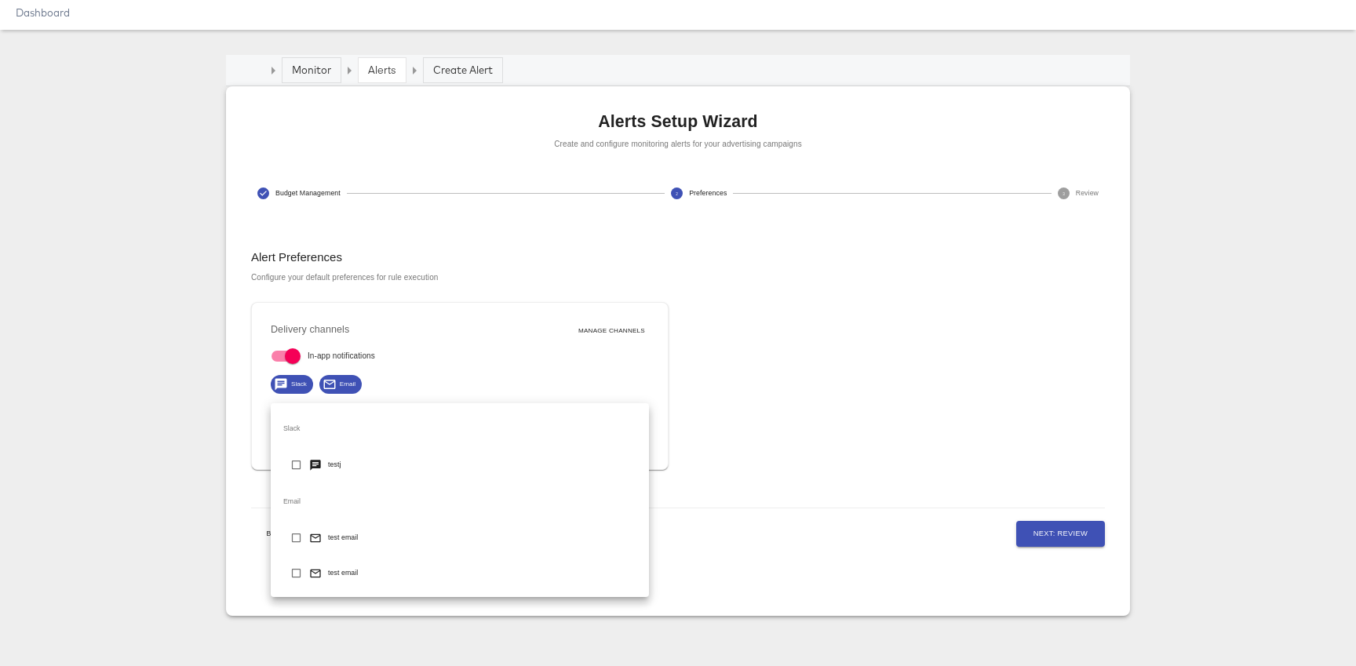
type input "495b2ab7-0476-41a7-89e6-7d0ed48b6c27"
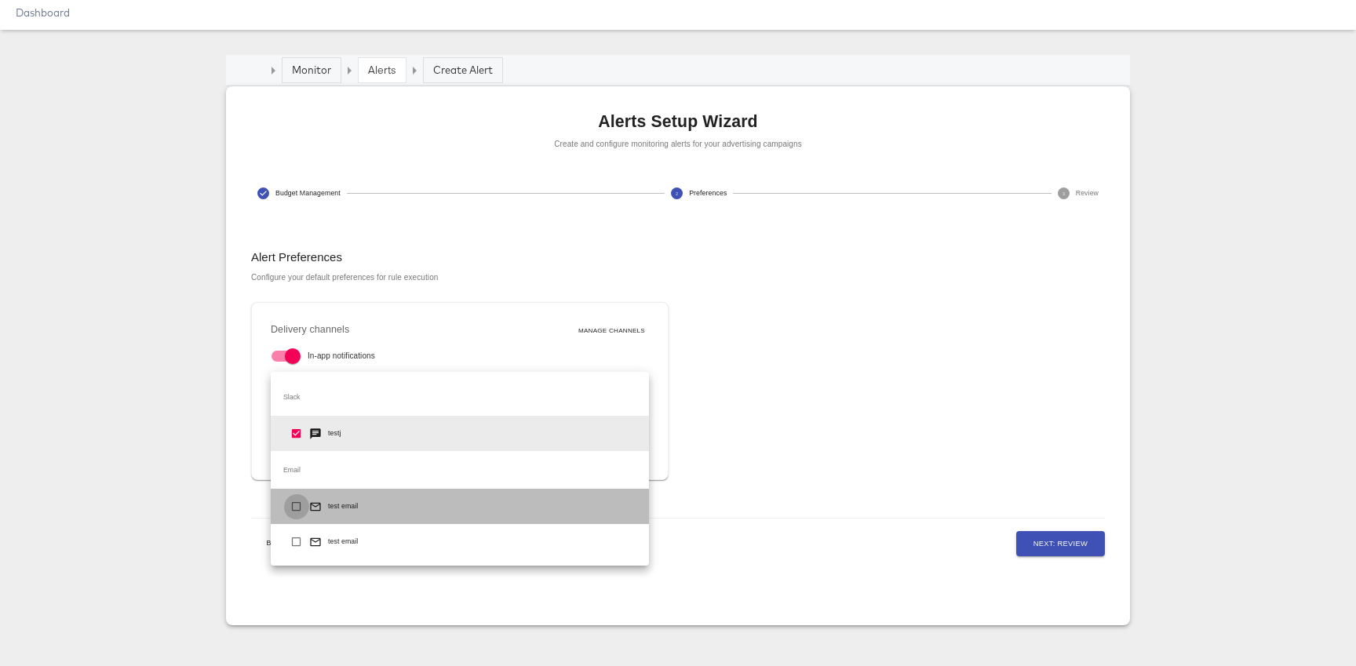
click at [297, 503] on input "checkbox" at bounding box center [296, 510] width 26 height 26
checkbox input "true"
type input "495b2ab7-0476-41a7-89e6-7d0ed48b6c27,9953d6a6-af8e-469a-b404-86ff777921cd"
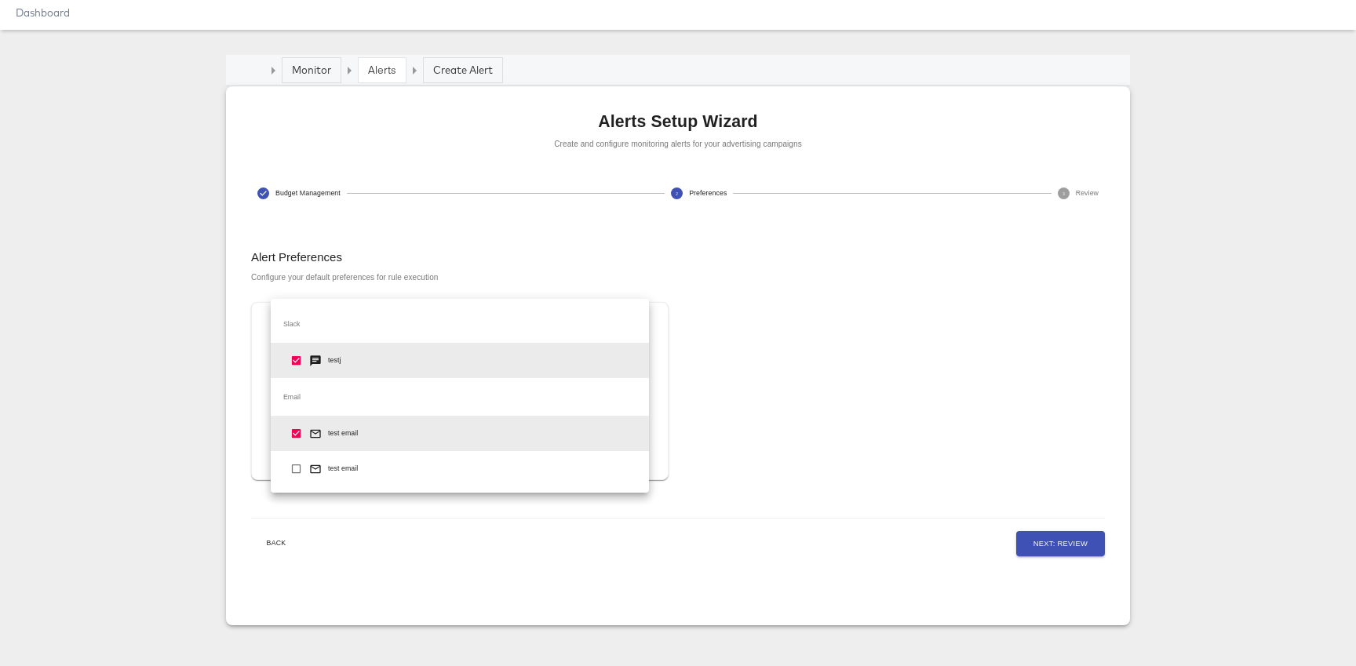
click at [850, 493] on div at bounding box center [678, 333] width 1356 height 666
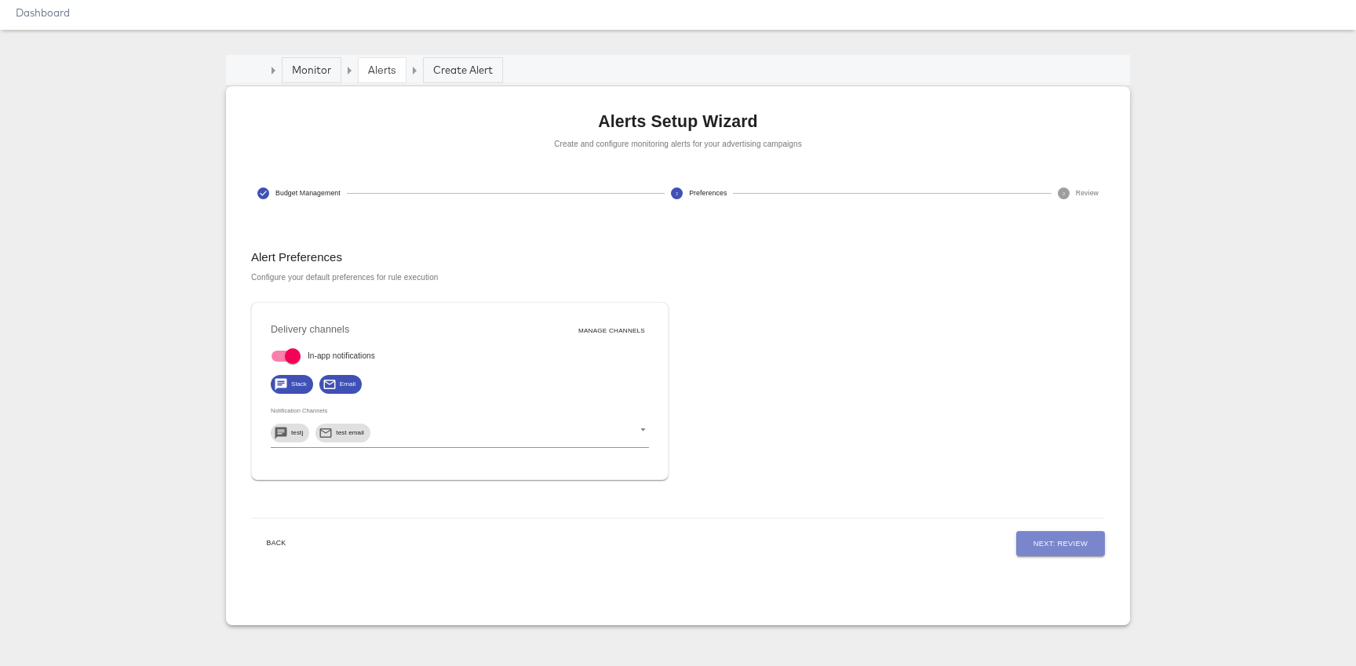
click at [1048, 544] on span "Next: Review" at bounding box center [1061, 544] width 54 height 13
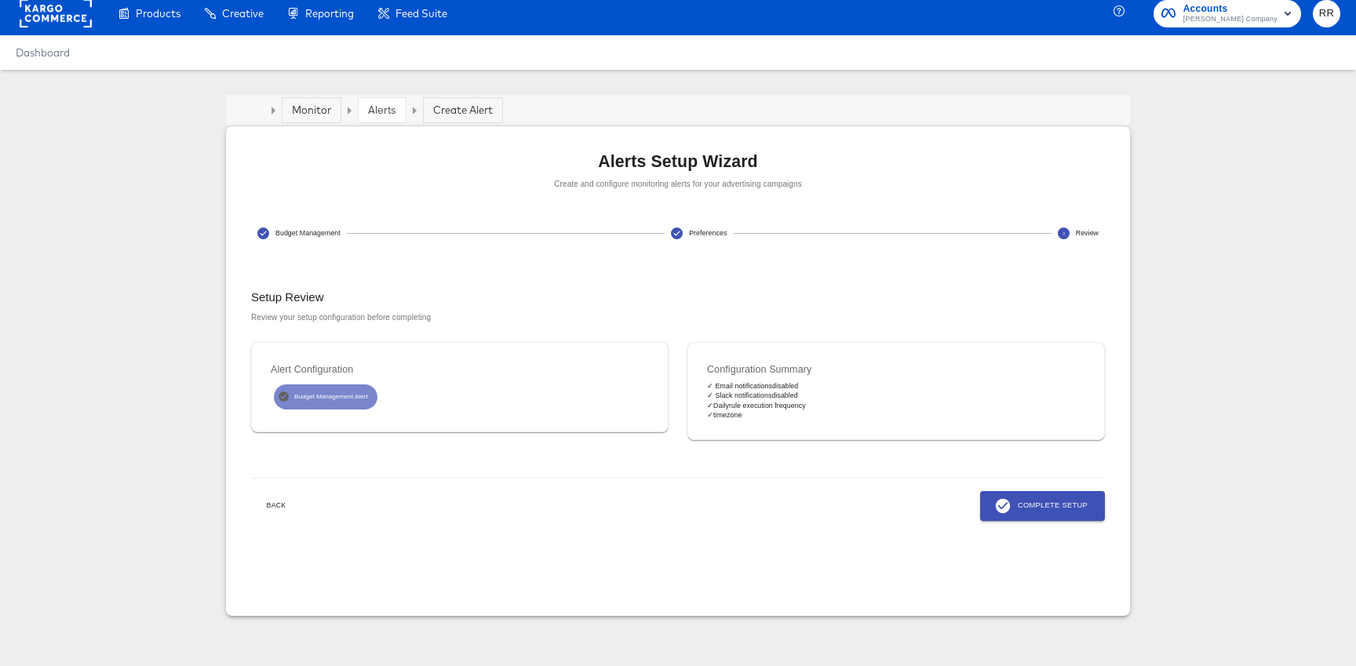
click at [1042, 502] on span "Complete Setup" at bounding box center [1042, 506] width 90 height 17
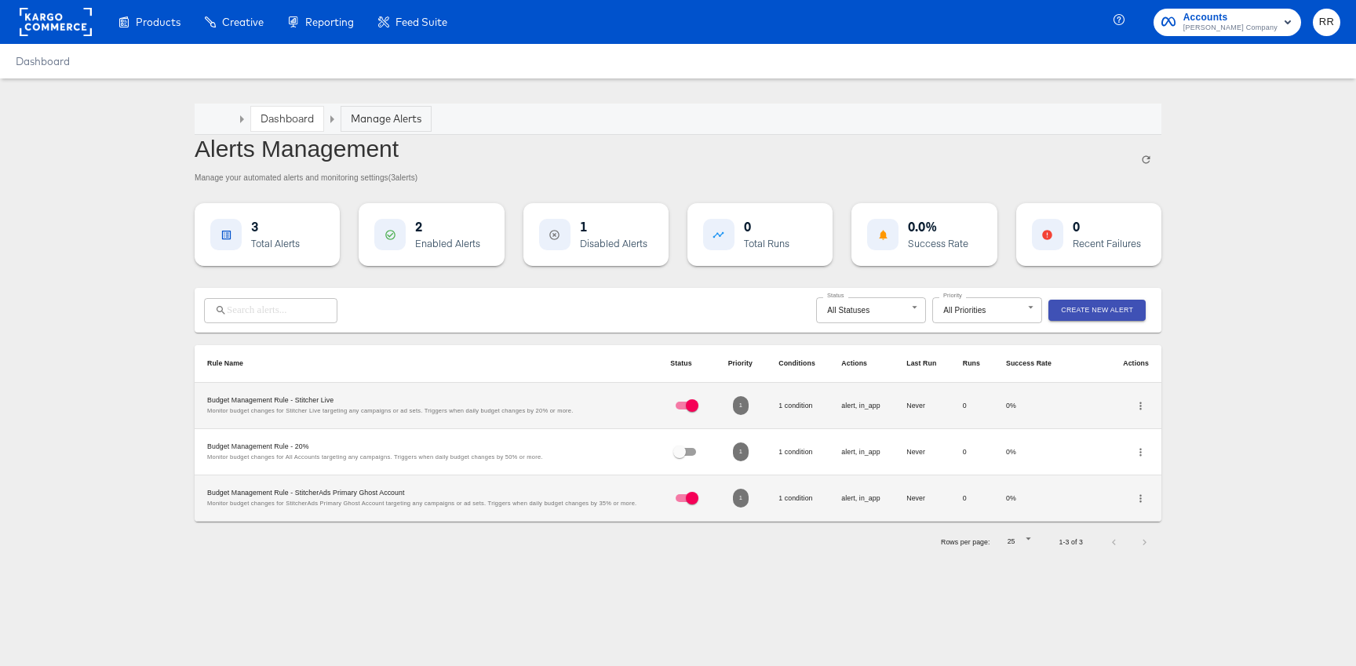
click at [1271, 7] on div "Accounts Roberts Company RR" at bounding box center [1237, 22] width 237 height 44
click at [1271, 20] on span "Accounts" at bounding box center [1230, 17] width 94 height 16
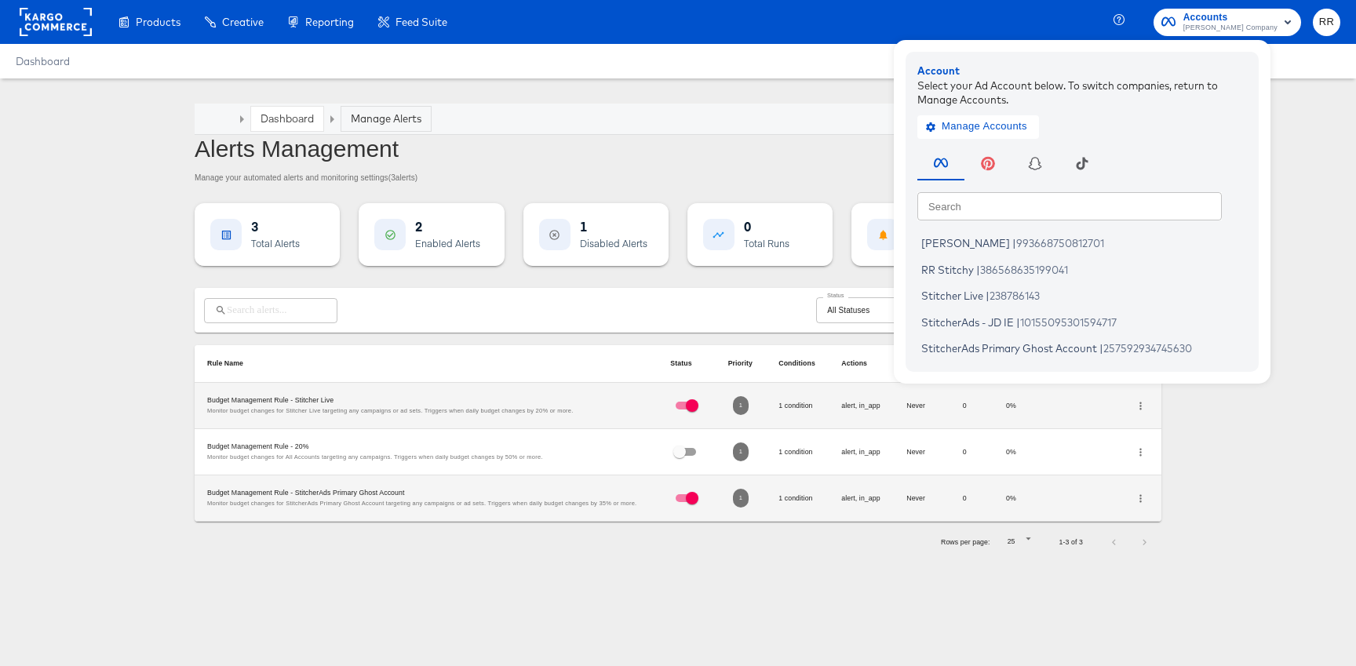
click at [1260, 476] on article "Dashboard Manage Alerts Alerts Management Manage your automated alerts and moni…" at bounding box center [678, 332] width 1356 height 509
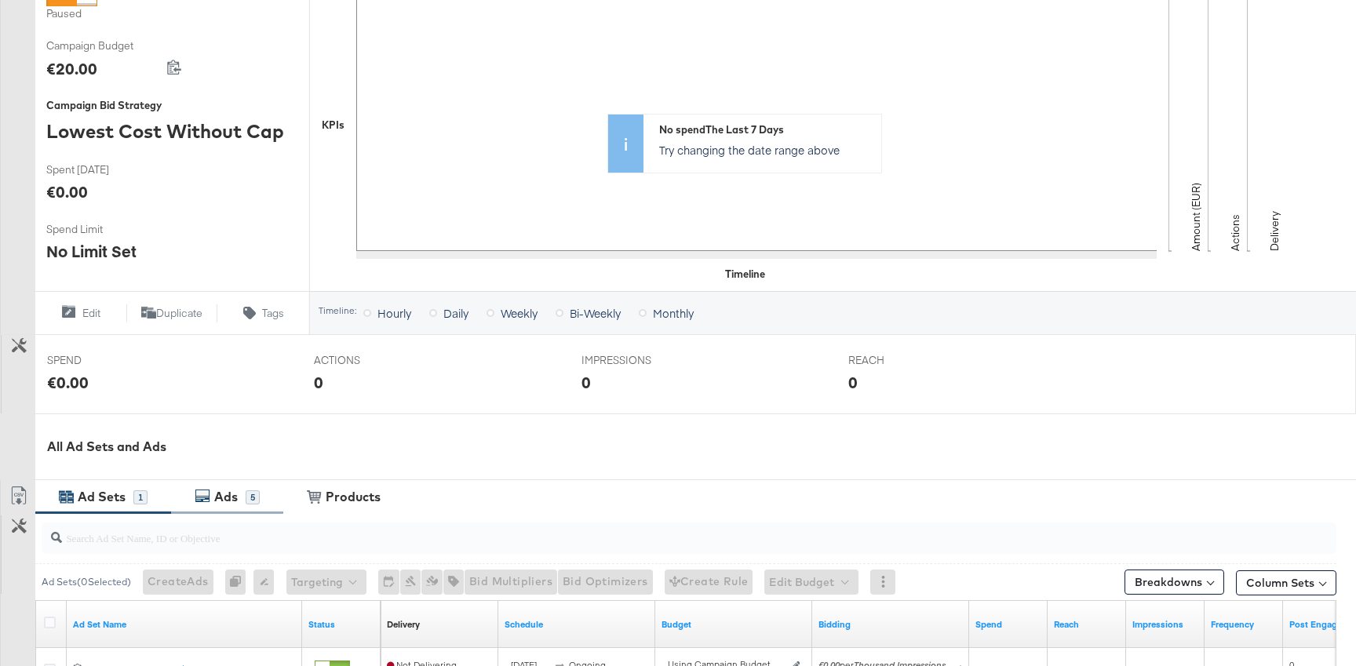
scroll to position [89, 0]
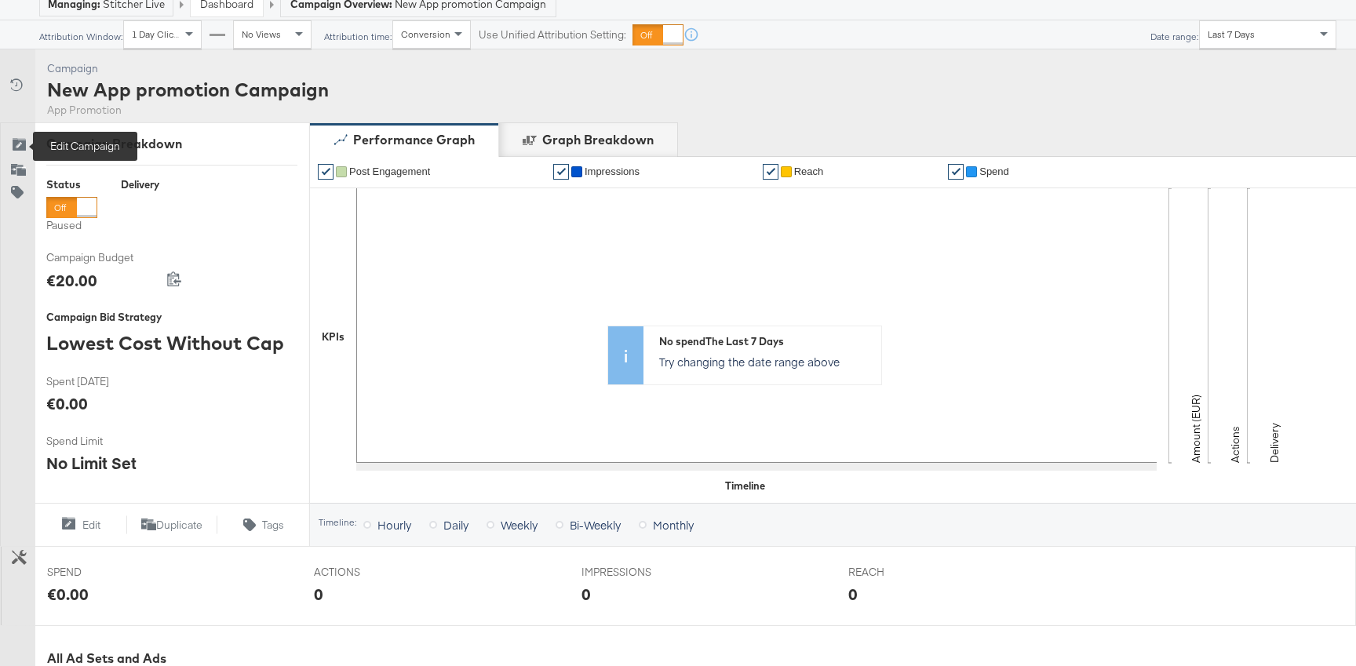
click at [15, 141] on icon at bounding box center [19, 146] width 16 height 16
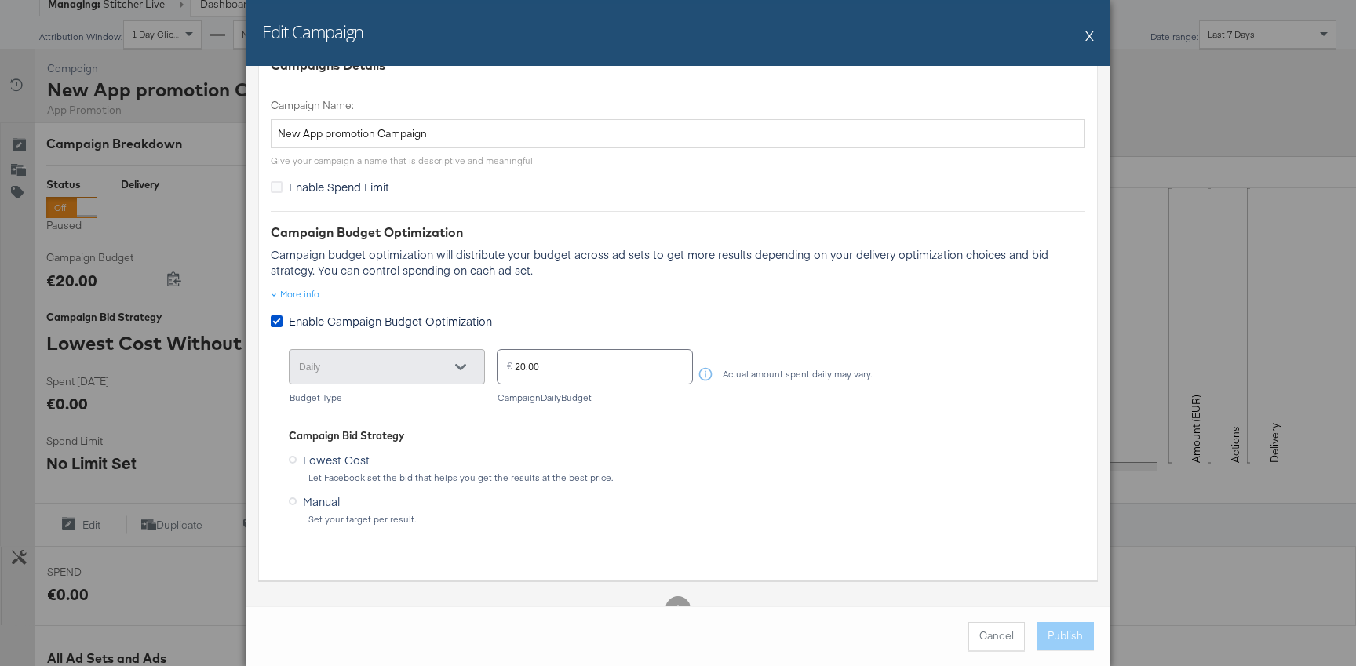
scroll to position [152, 0]
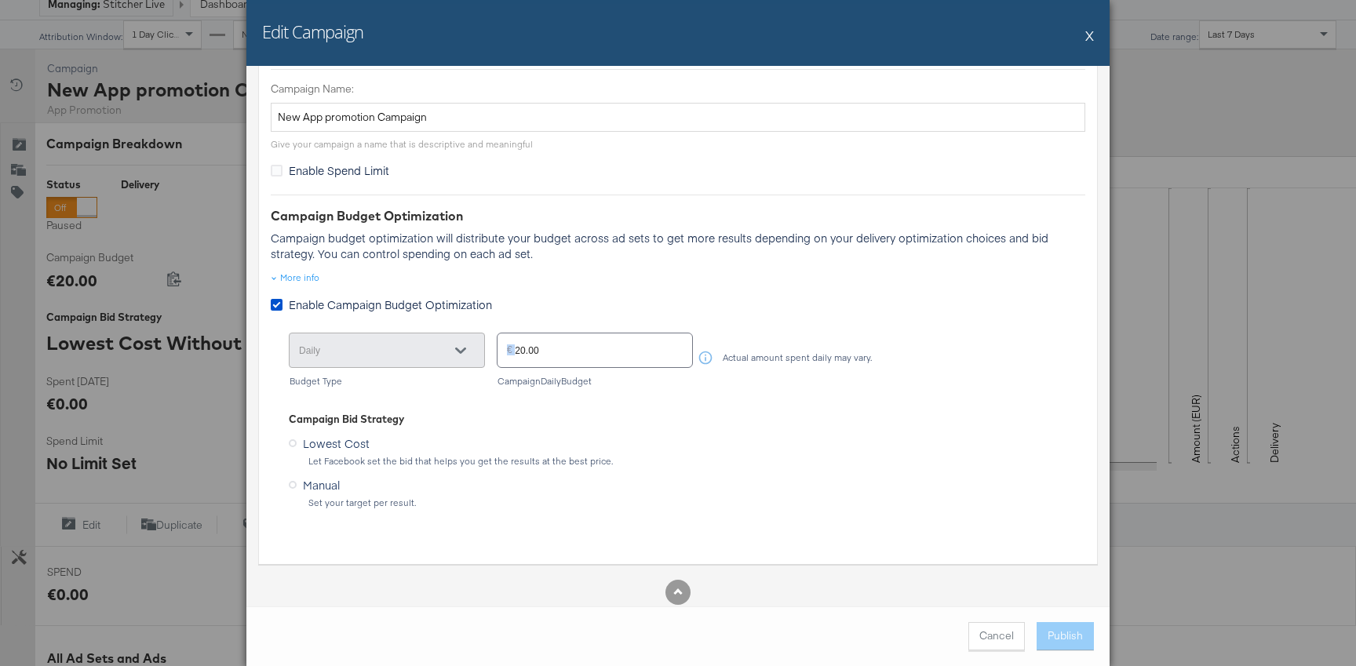
drag, startPoint x: 514, startPoint y: 343, endPoint x: 647, endPoint y: 363, distance: 135.0
click at [648, 364] on div "€ 20.00" at bounding box center [595, 350] width 196 height 35
type input "2"
type input "100.00"
click at [925, 439] on div "Lowest Cost Let Facebook set the bid that helps you get the results at the best…" at bounding box center [678, 449] width 779 height 35
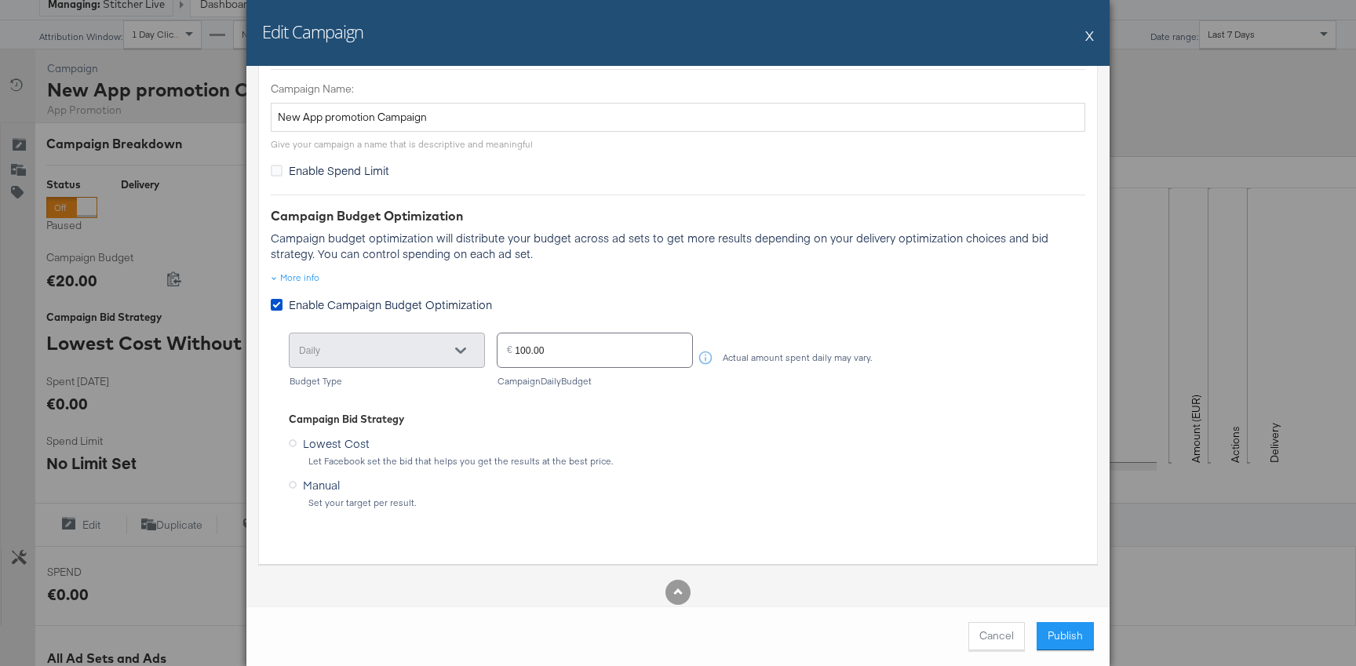
scroll to position [177, 0]
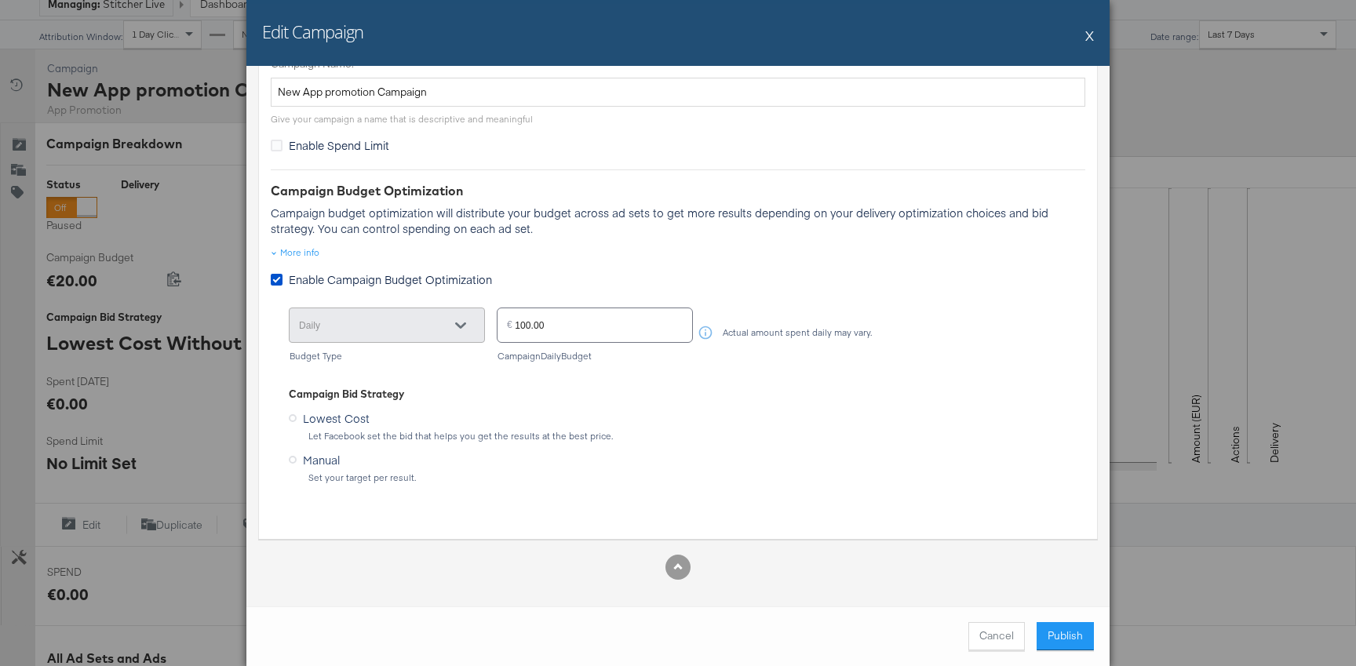
click at [1065, 629] on button "Publish" at bounding box center [1065, 636] width 57 height 28
